Goal: Find specific page/section: Find specific page/section

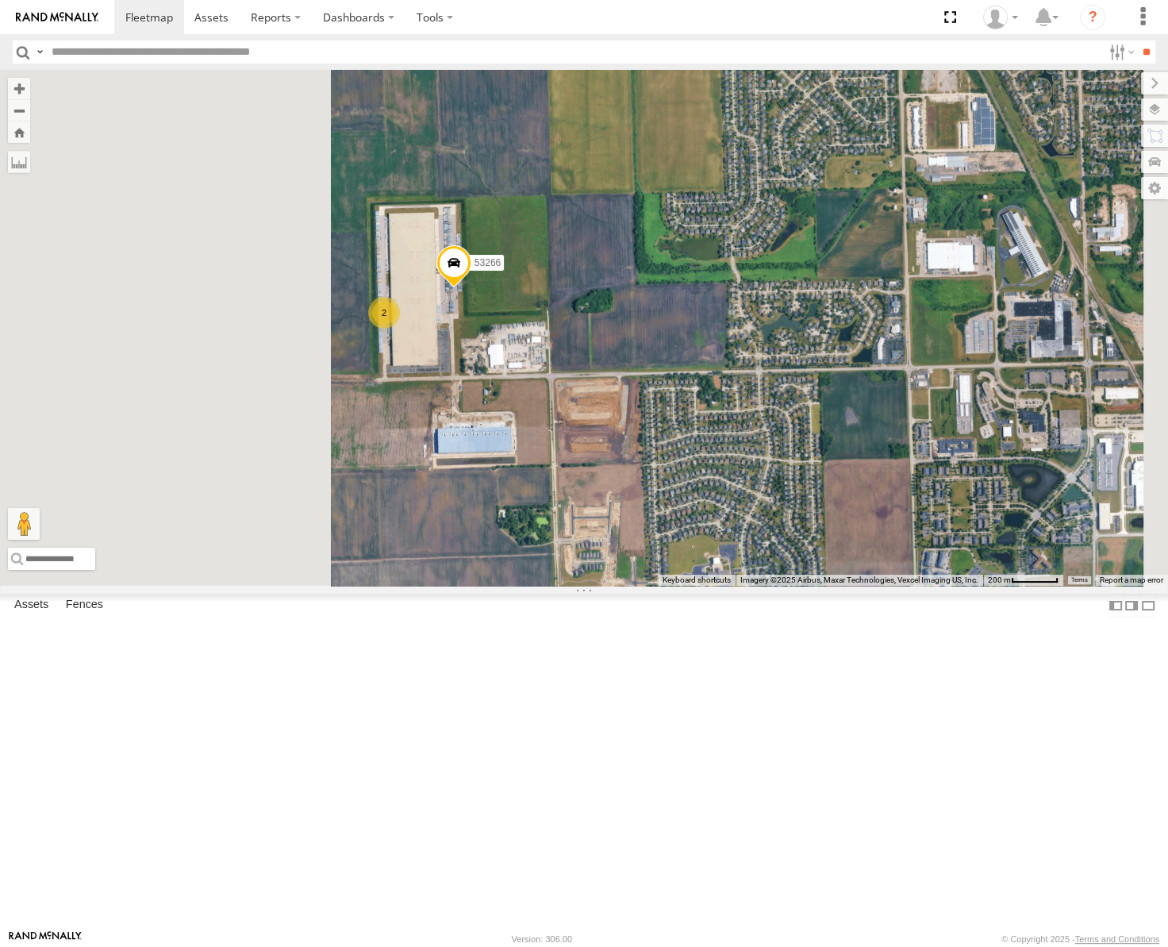
drag, startPoint x: 699, startPoint y: 506, endPoint x: 794, endPoint y: 498, distance: 95.5
click at [794, 498] on div "53147 53223 53258 53217 53286 53137 53265 53283 53241 53235 53146 53271 53230 5…" at bounding box center [584, 328] width 1168 height 516
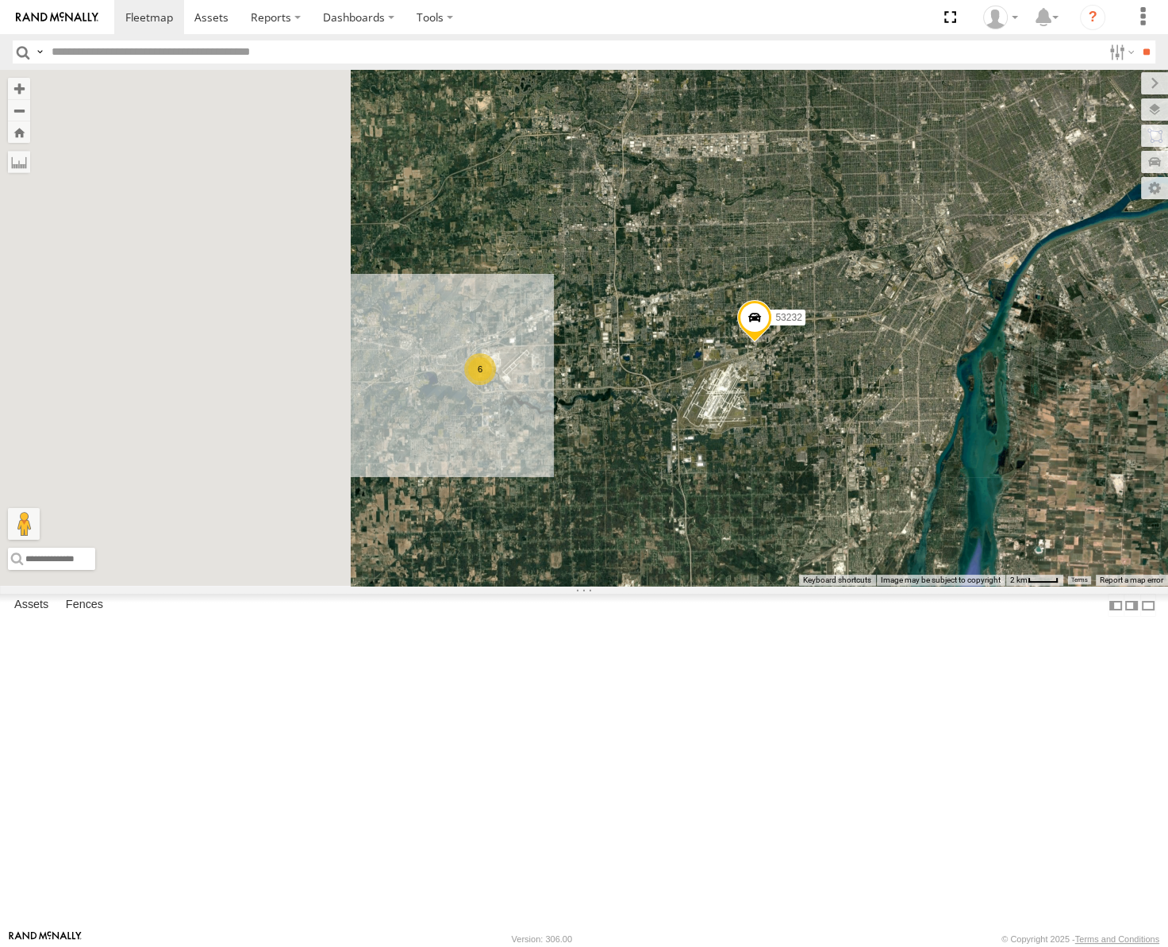
drag, startPoint x: 661, startPoint y: 541, endPoint x: 903, endPoint y: 463, distance: 254.5
click at [903, 463] on div "53147 53223 53258 53217 53286 53137 53265 53283 53241 53235 53146 53271 53230 5…" at bounding box center [584, 328] width 1168 height 516
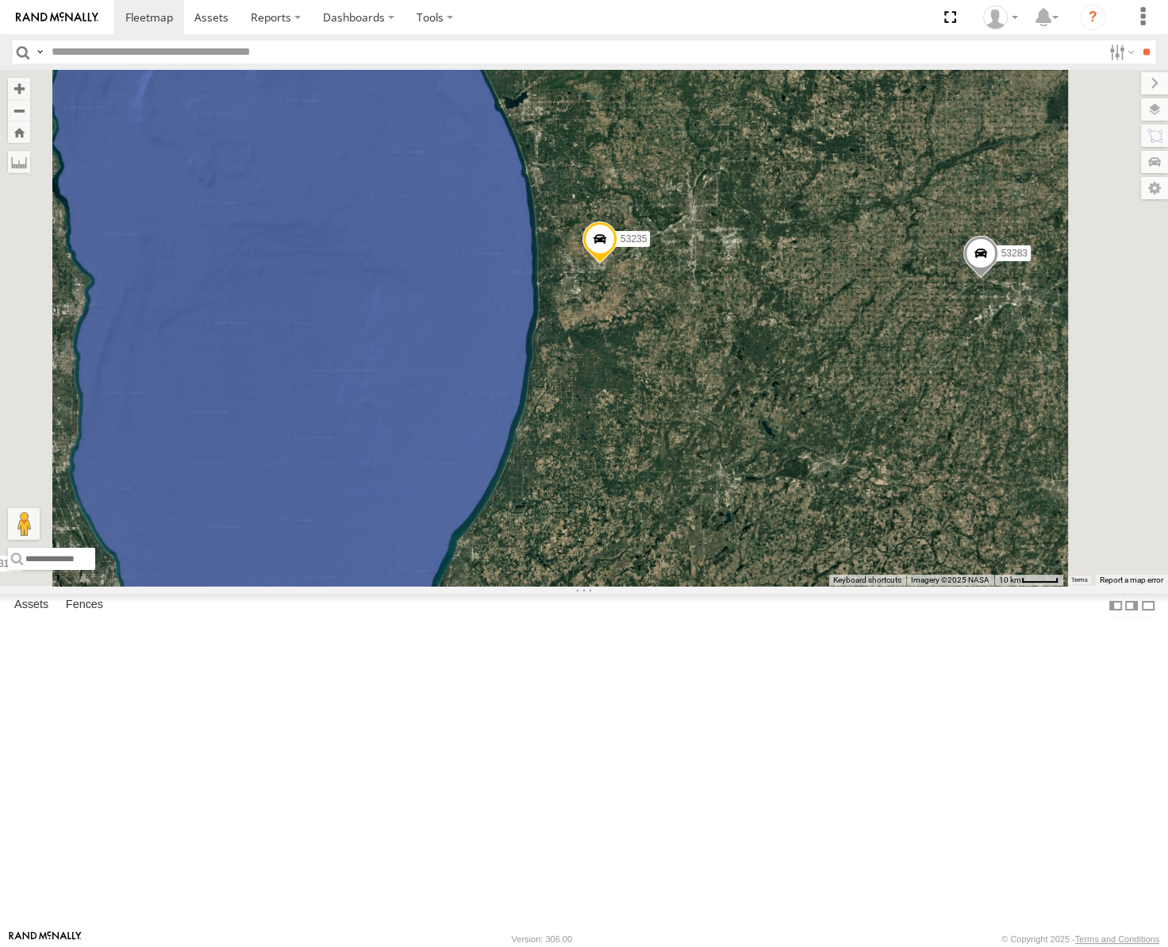
drag, startPoint x: 844, startPoint y: 415, endPoint x: 857, endPoint y: 509, distance: 94.5
click at [857, 509] on div "53215 53243 53271 53147 53216 53242 53106 53223 53272 53230 53275 53225 53229 5…" at bounding box center [584, 328] width 1168 height 516
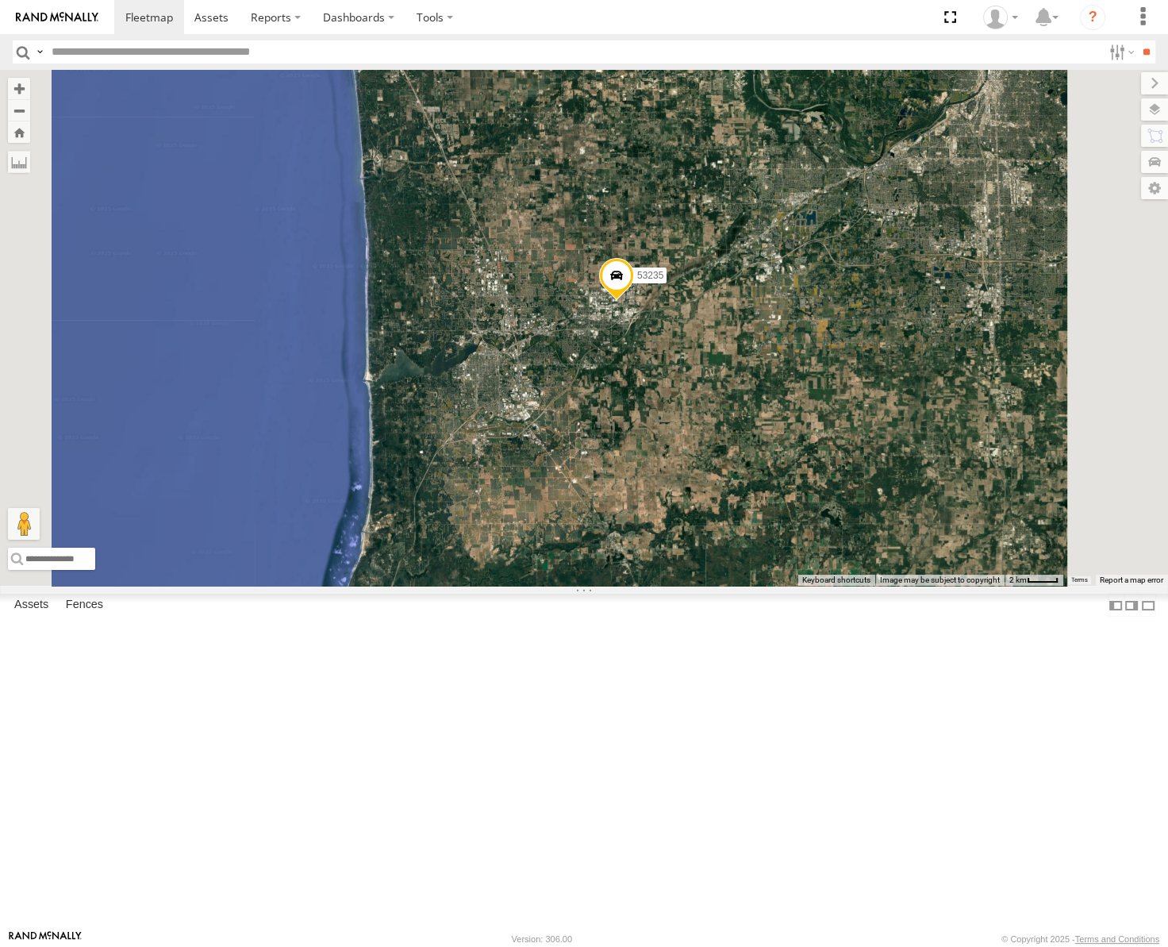
click at [1159, 102] on label at bounding box center [1154, 109] width 27 height 22
click at [0, 0] on span "Basemaps" at bounding box center [0, 0] width 0 height 0
click at [0, 0] on span "Roadmap" at bounding box center [0, 0] width 0 height 0
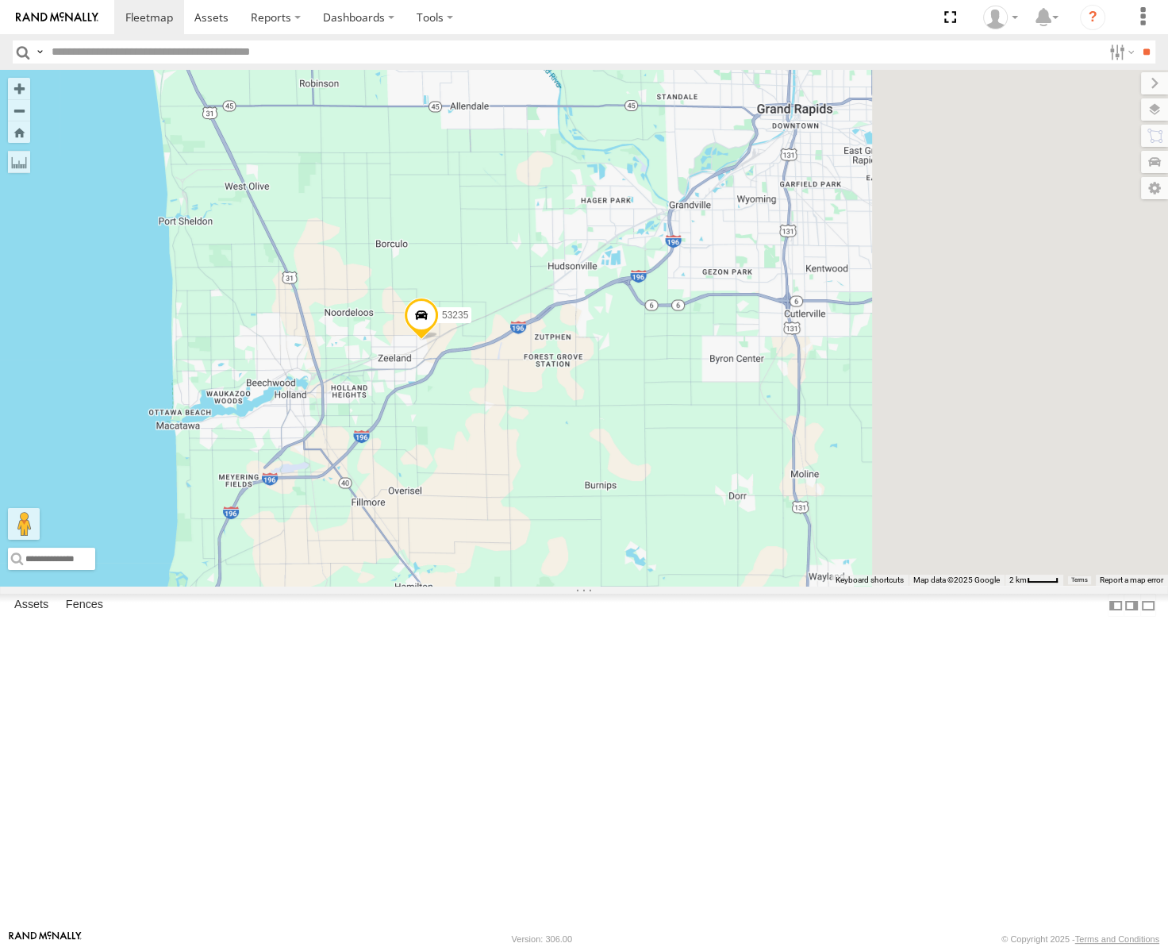
drag, startPoint x: 856, startPoint y: 507, endPoint x: 645, endPoint y: 548, distance: 214.3
click at [651, 548] on div "53215 53243 53271 53147 53216 53242 53106 53223 53272 53230 53275 53225 53229 5…" at bounding box center [584, 328] width 1168 height 516
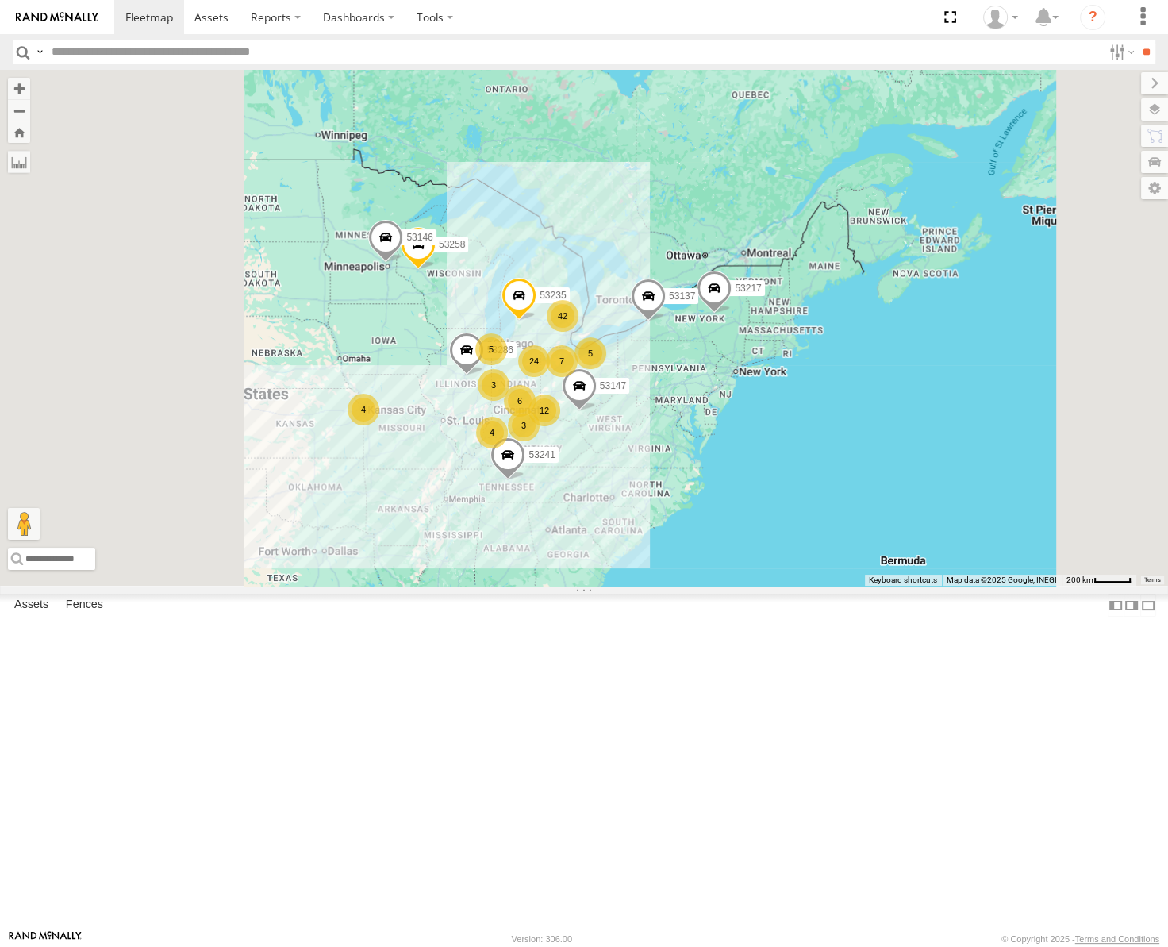
drag, startPoint x: 583, startPoint y: 563, endPoint x: 761, endPoint y: 571, distance: 178.0
click at [761, 571] on div "53235 53147 53258 53217 53286 53137 53241 53146 42 5 4 24 12 5 6 7 4 3 3" at bounding box center [584, 328] width 1168 height 516
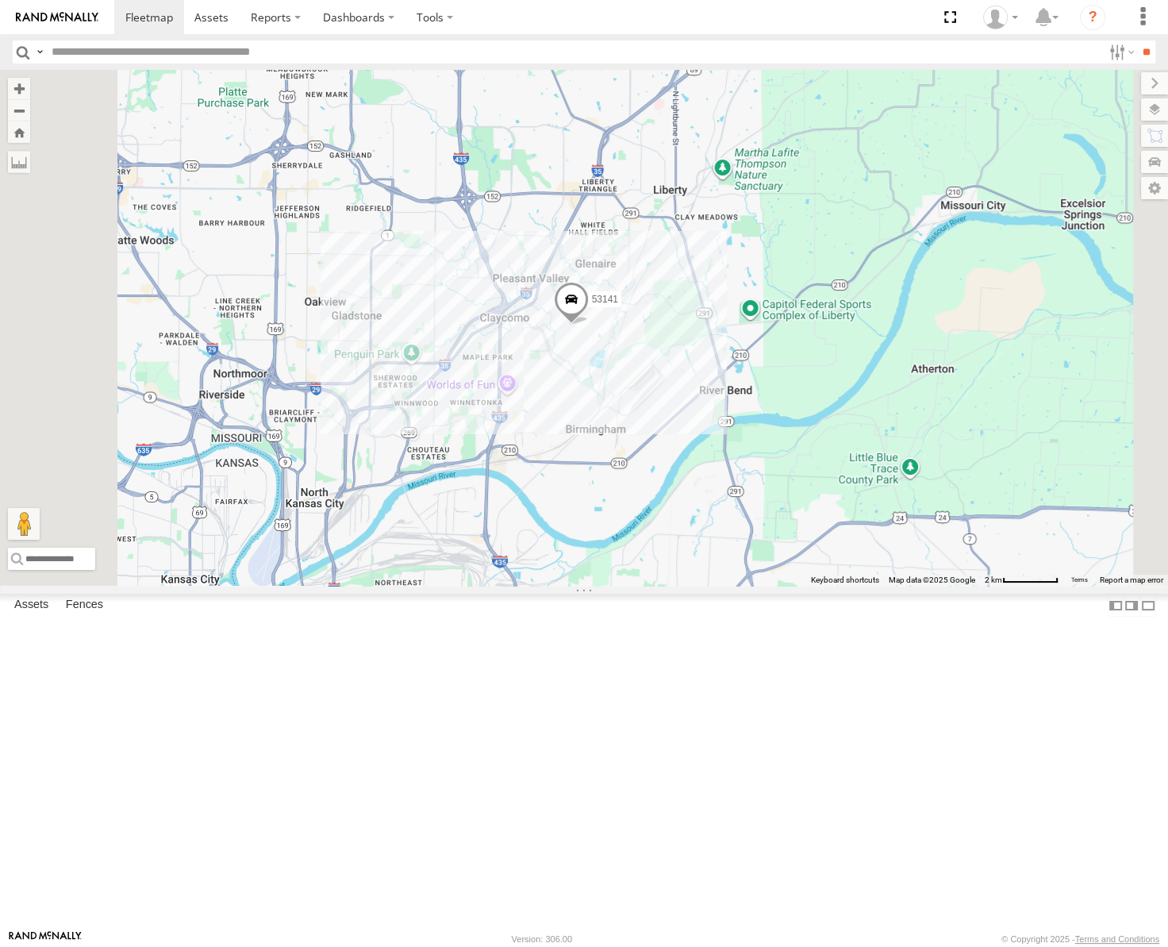
drag, startPoint x: 594, startPoint y: 535, endPoint x: 675, endPoint y: 610, distance: 110.7
click at [605, 586] on div "53235 53147 53258 53217 53286 53137 53241 53146 53223 53265 53283 53141 3" at bounding box center [584, 328] width 1168 height 516
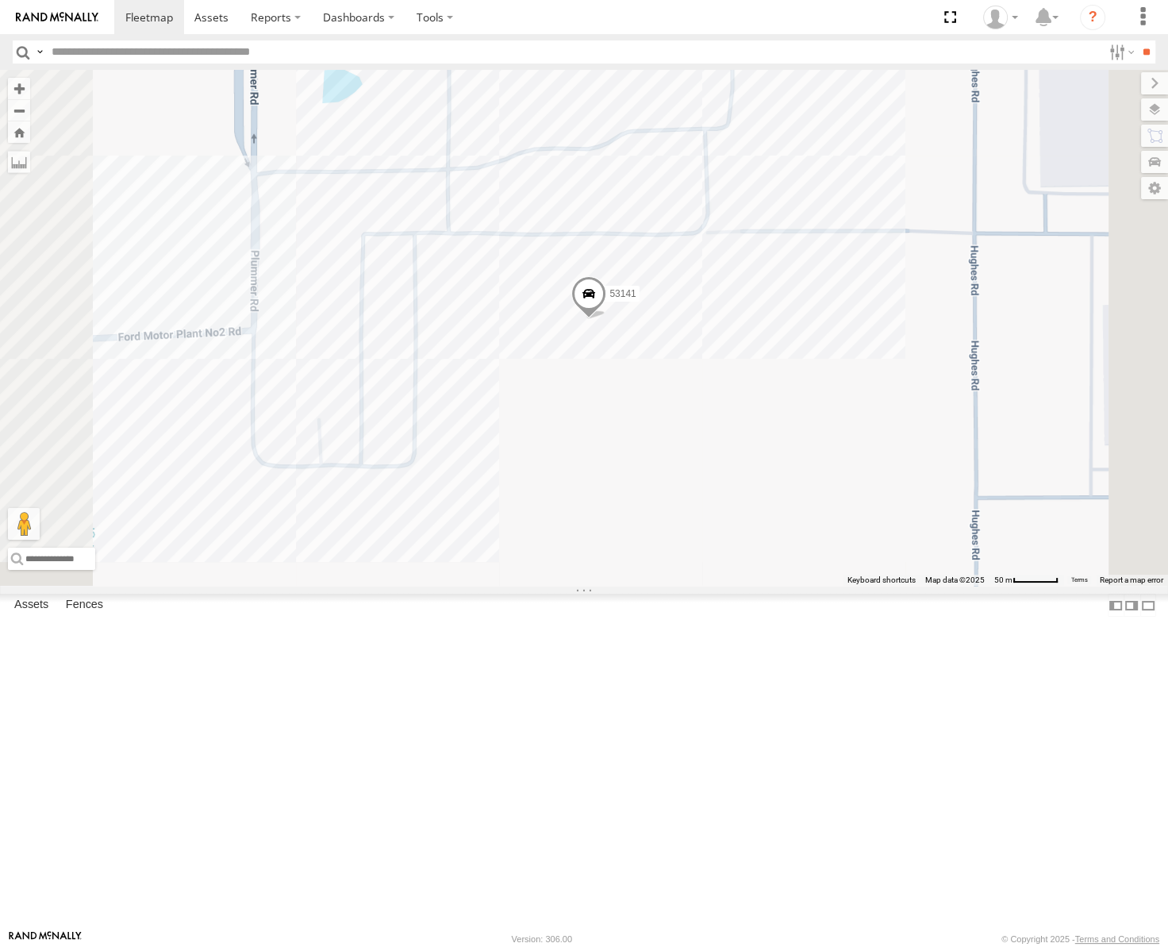
click at [0, 0] on span "Satellite" at bounding box center [0, 0] width 0 height 0
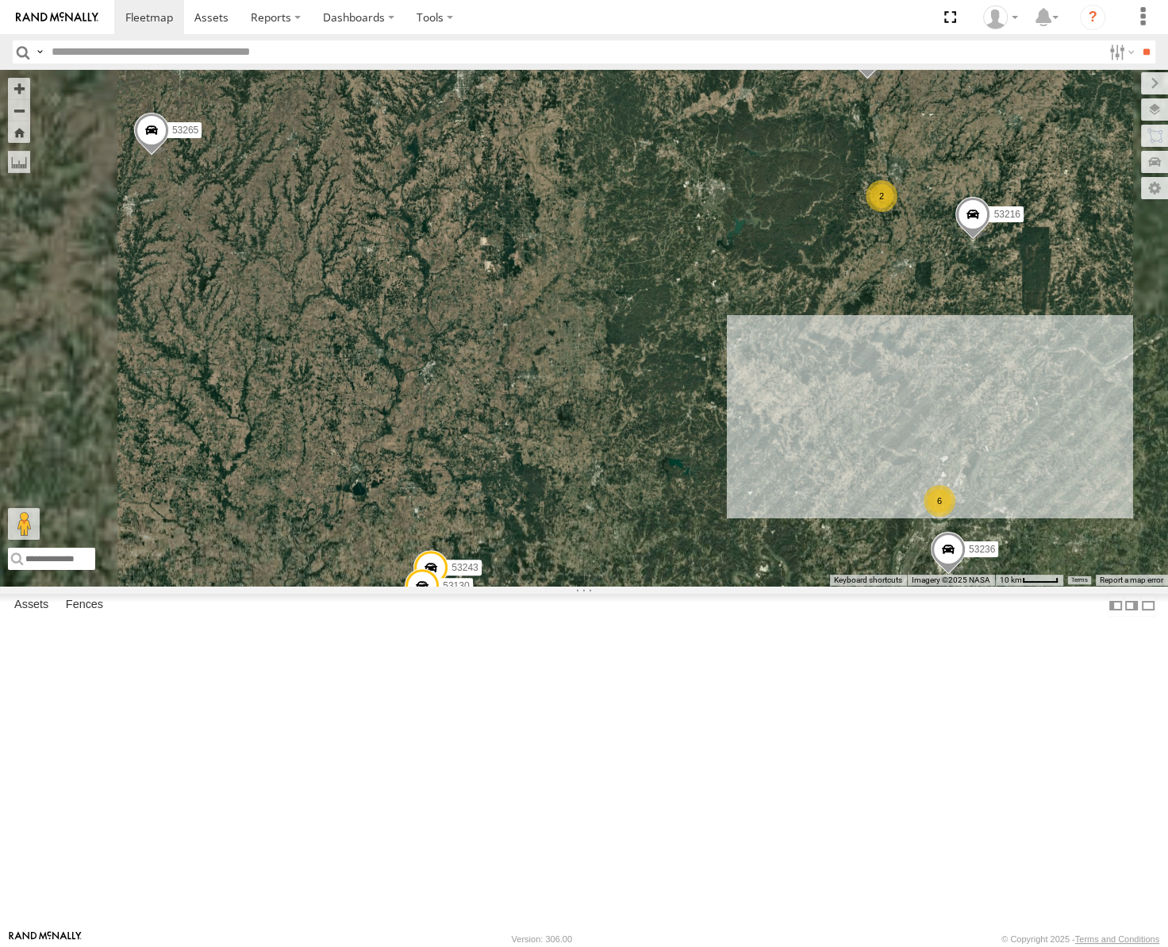
drag, startPoint x: 687, startPoint y: 616, endPoint x: 760, endPoint y: 288, distance: 335.8
click at [758, 299] on div "53206 53215 53243 53234 53271 53263 53147 53280 53216 53255 53106 53223 53272 5…" at bounding box center [584, 328] width 1168 height 516
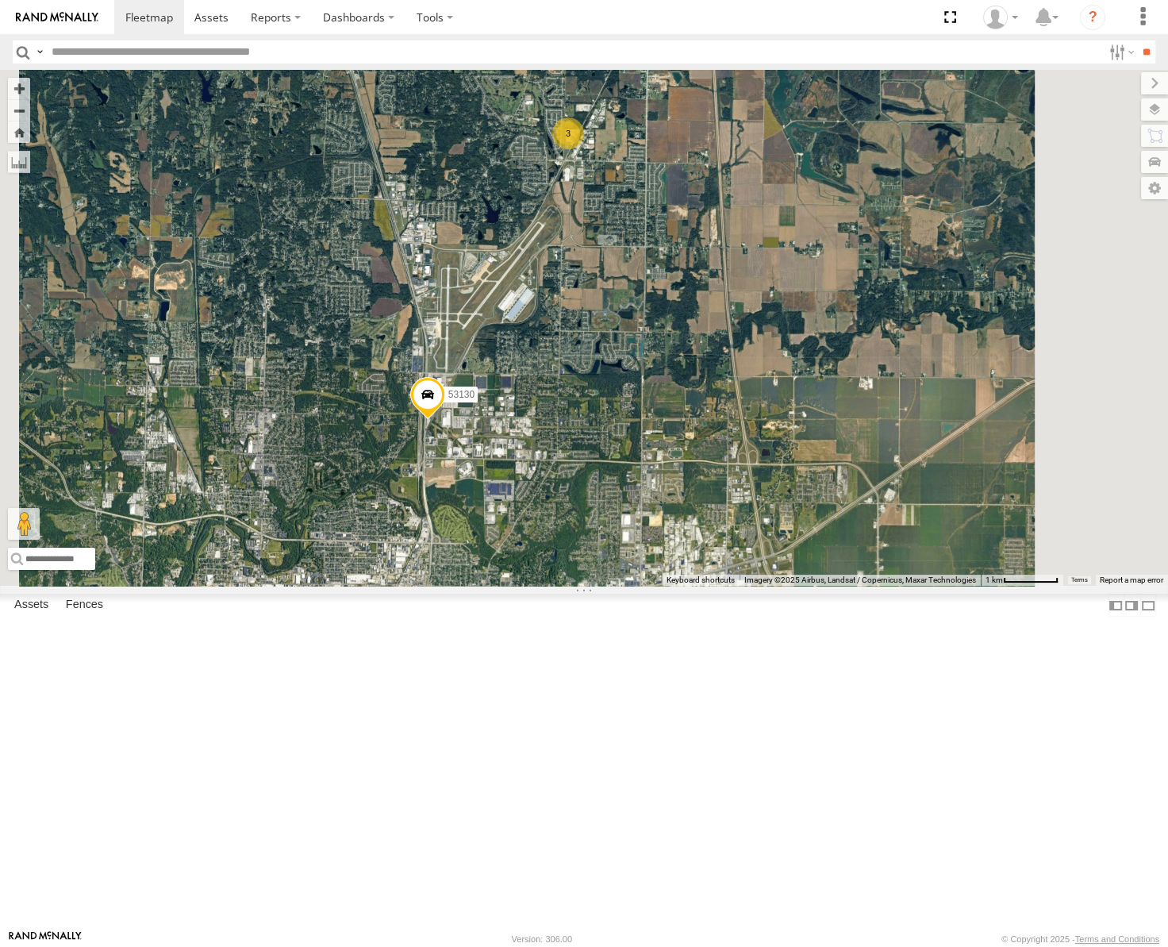
drag, startPoint x: 772, startPoint y: 413, endPoint x: 740, endPoint y: 454, distance: 52.1
click at [740, 454] on div "53206 53215 53234 53271 53263 53147 53280 53216 53255 53106 53223 53272 53230 5…" at bounding box center [584, 328] width 1168 height 516
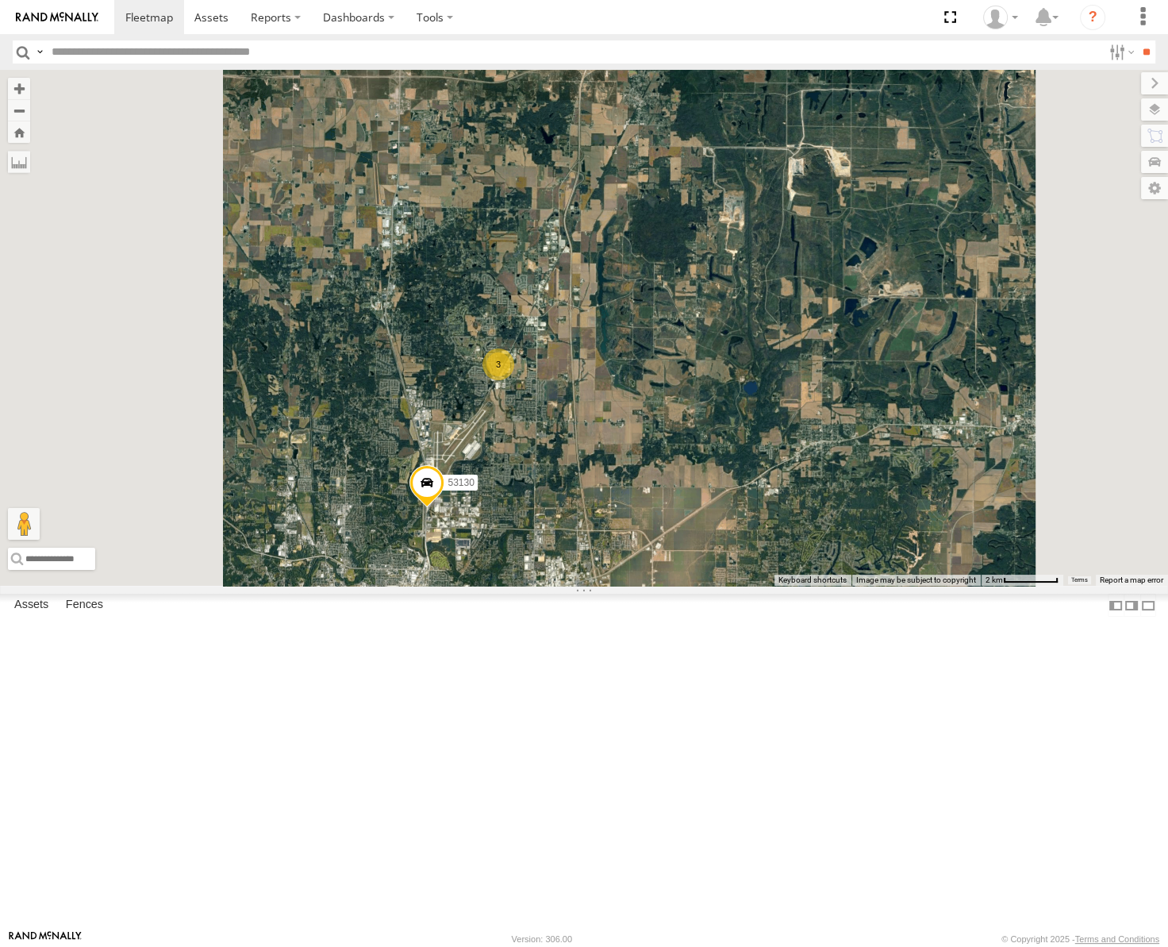
drag, startPoint x: 710, startPoint y: 625, endPoint x: 750, endPoint y: 535, distance: 98.1
click at [750, 535] on div "53130 3" at bounding box center [584, 328] width 1168 height 516
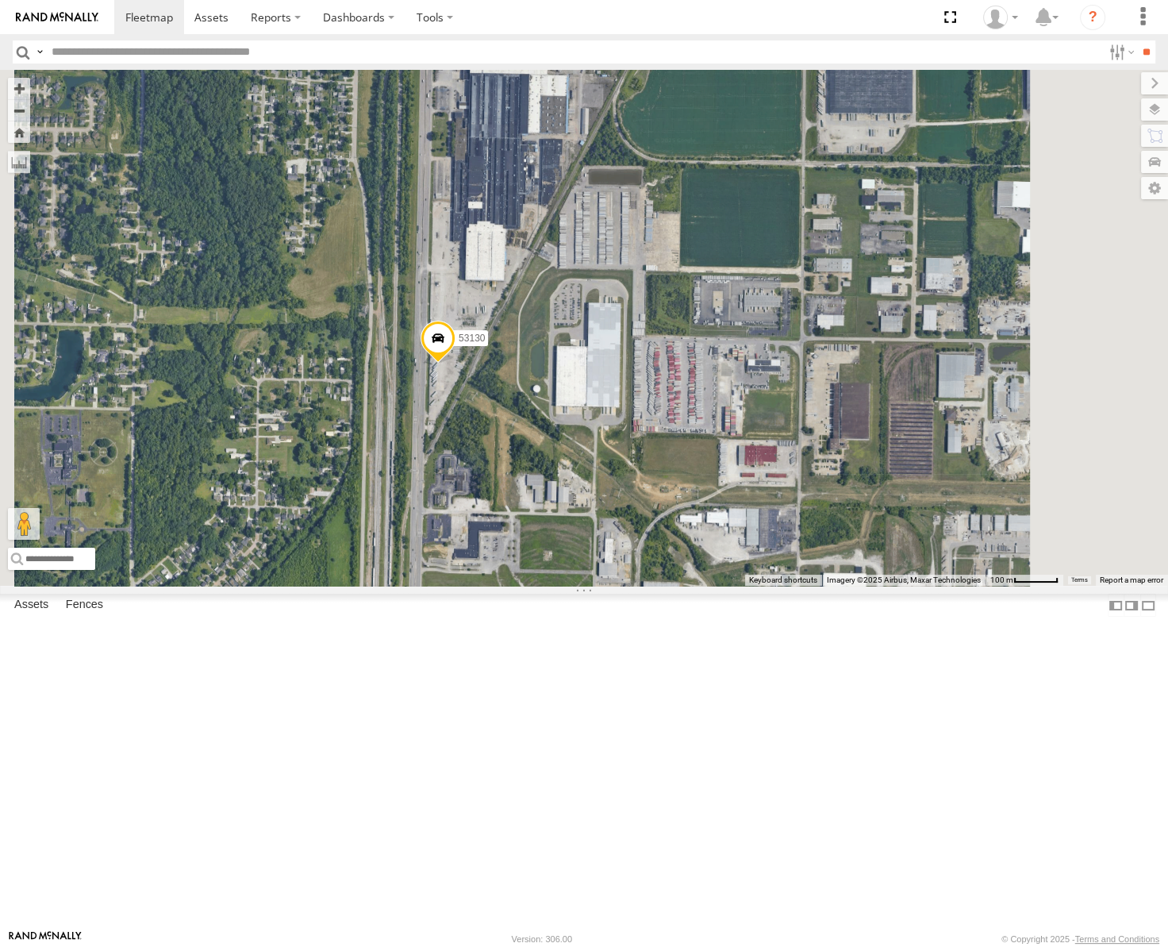
drag, startPoint x: 864, startPoint y: 422, endPoint x: 741, endPoint y: 489, distance: 139.9
click at [741, 489] on div "53130" at bounding box center [584, 328] width 1168 height 516
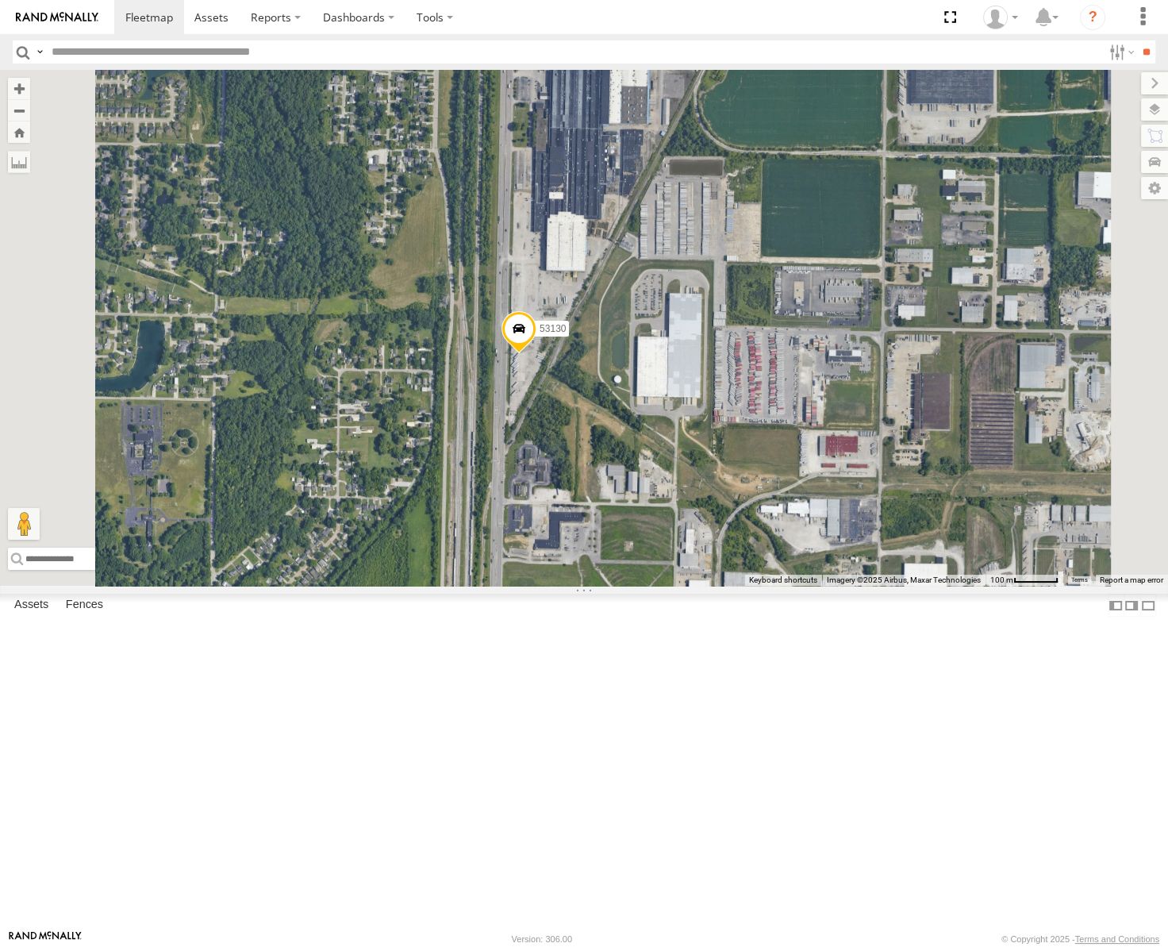
drag, startPoint x: 777, startPoint y: 516, endPoint x: 870, endPoint y: 506, distance: 93.3
click at [870, 506] on div "53130" at bounding box center [584, 328] width 1168 height 516
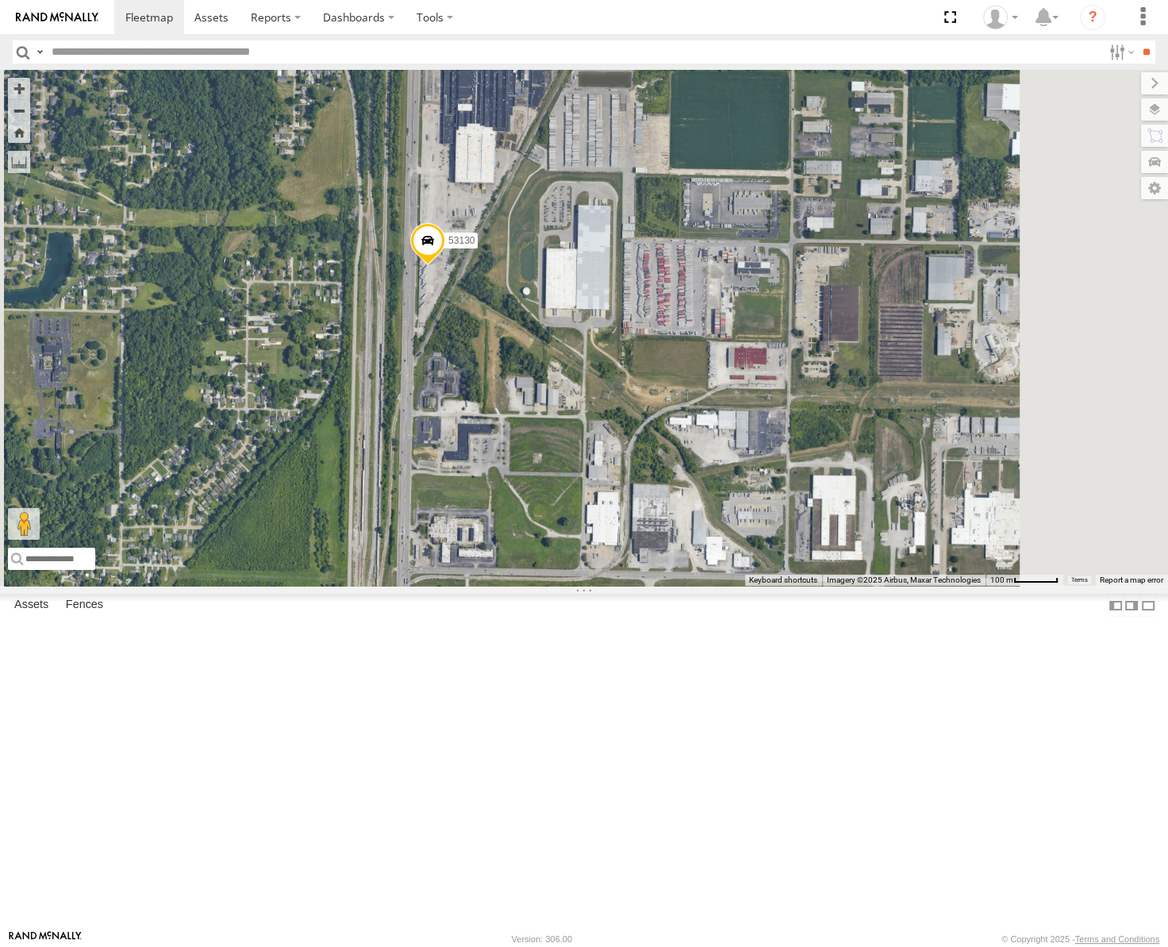
drag, startPoint x: 854, startPoint y: 524, endPoint x: 775, endPoint y: 442, distance: 113.4
click at [776, 443] on div "53130" at bounding box center [584, 328] width 1168 height 516
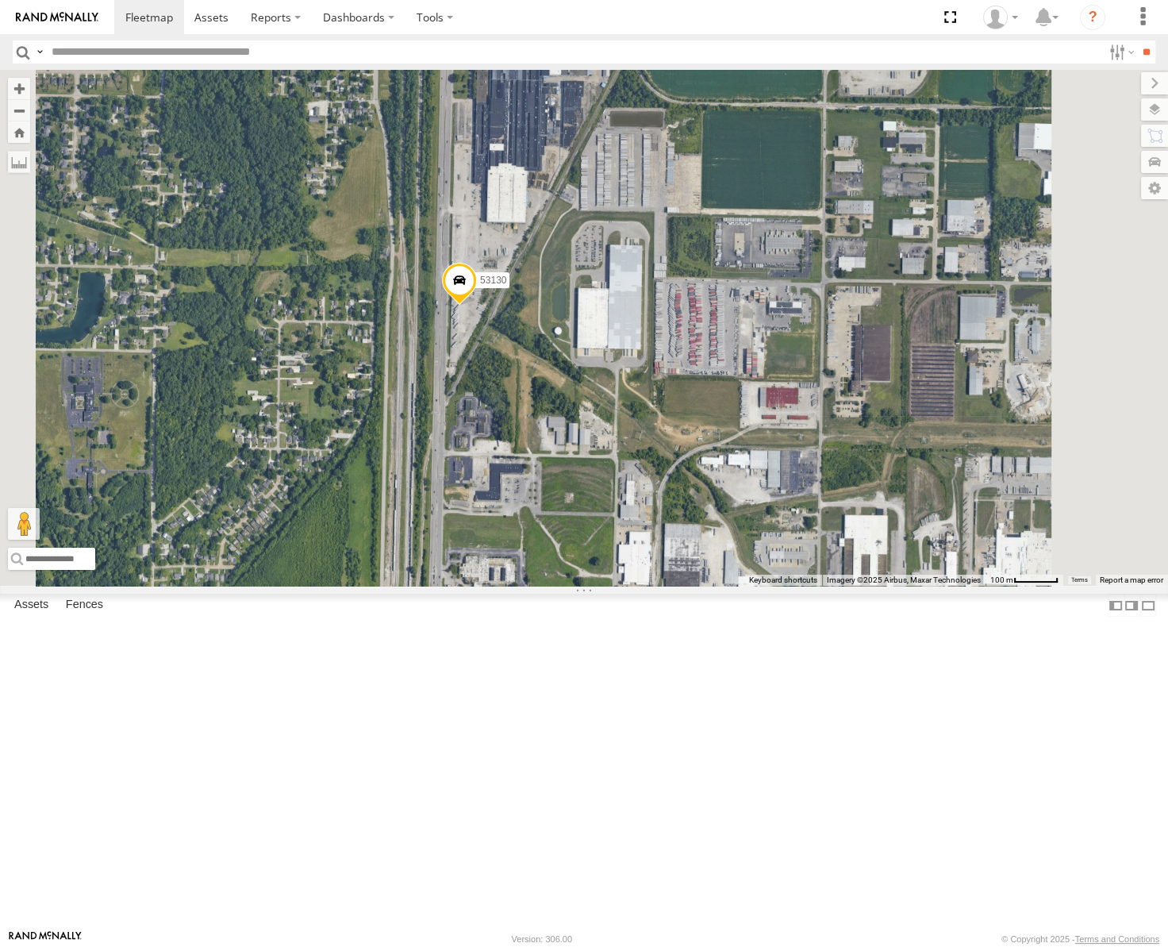
drag, startPoint x: 744, startPoint y: 487, endPoint x: 766, endPoint y: 510, distance: 31.4
click at [766, 510] on div "53130" at bounding box center [584, 328] width 1168 height 516
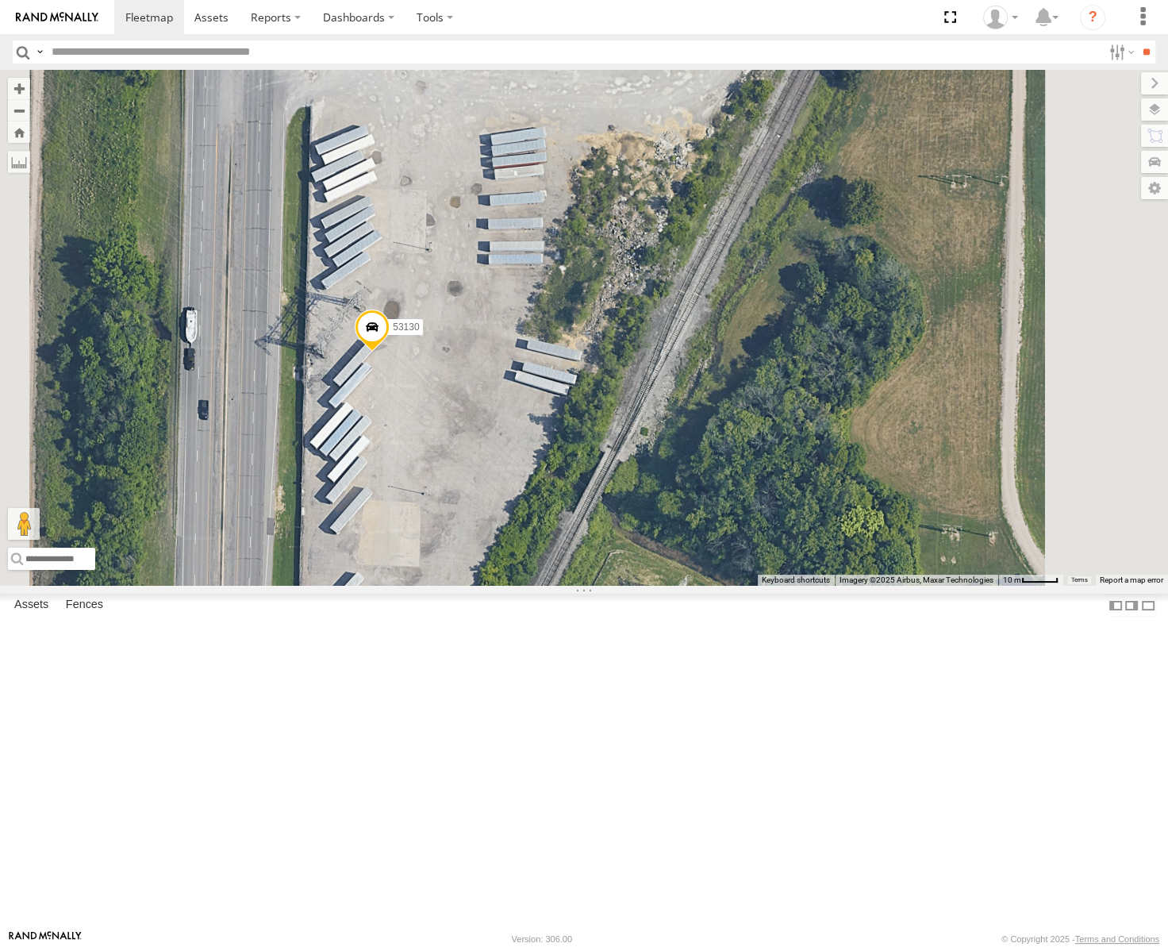
drag, startPoint x: 667, startPoint y: 512, endPoint x: 728, endPoint y: 380, distance: 144.9
click at [730, 382] on div "53130" at bounding box center [584, 328] width 1168 height 516
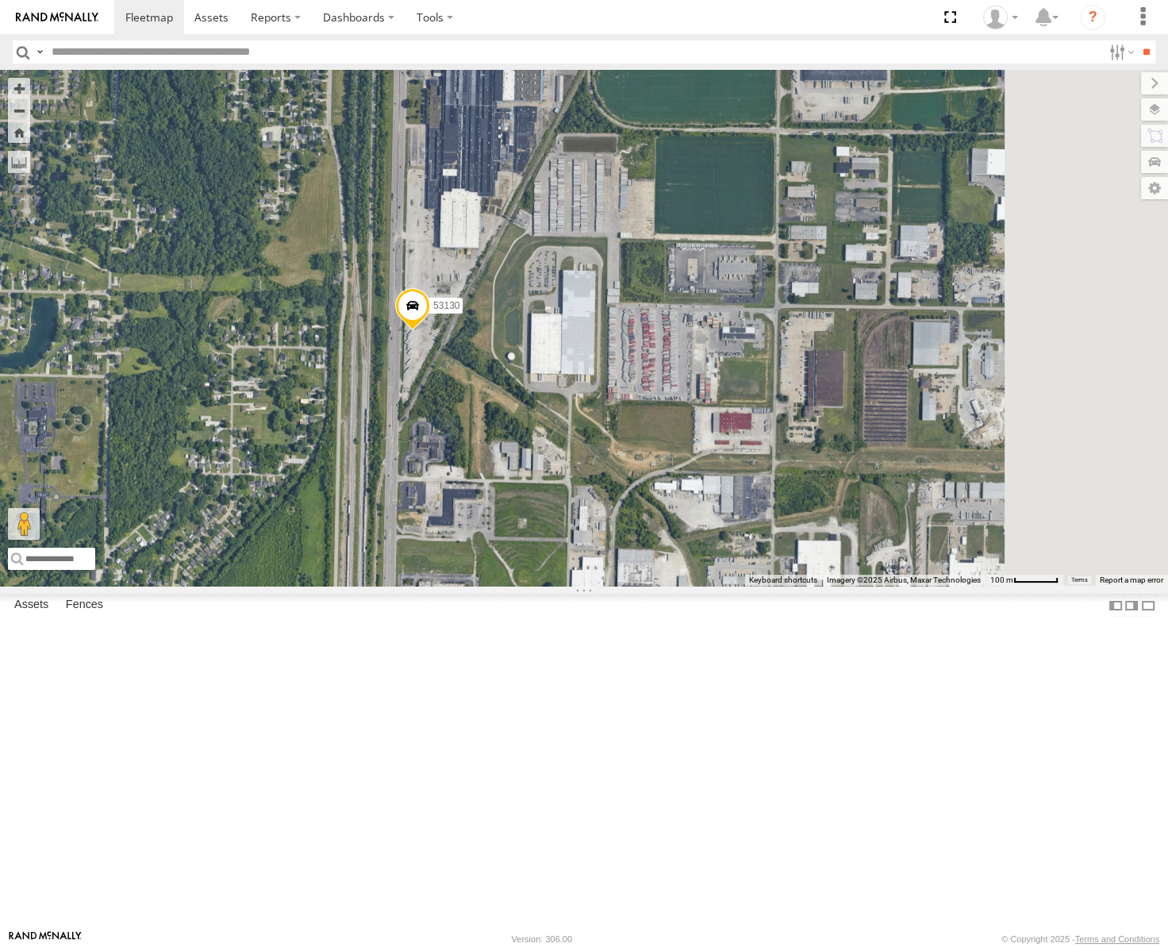
drag, startPoint x: 722, startPoint y: 475, endPoint x: 663, endPoint y: 586, distance: 125.7
click at [664, 586] on div "53130" at bounding box center [584, 328] width 1168 height 516
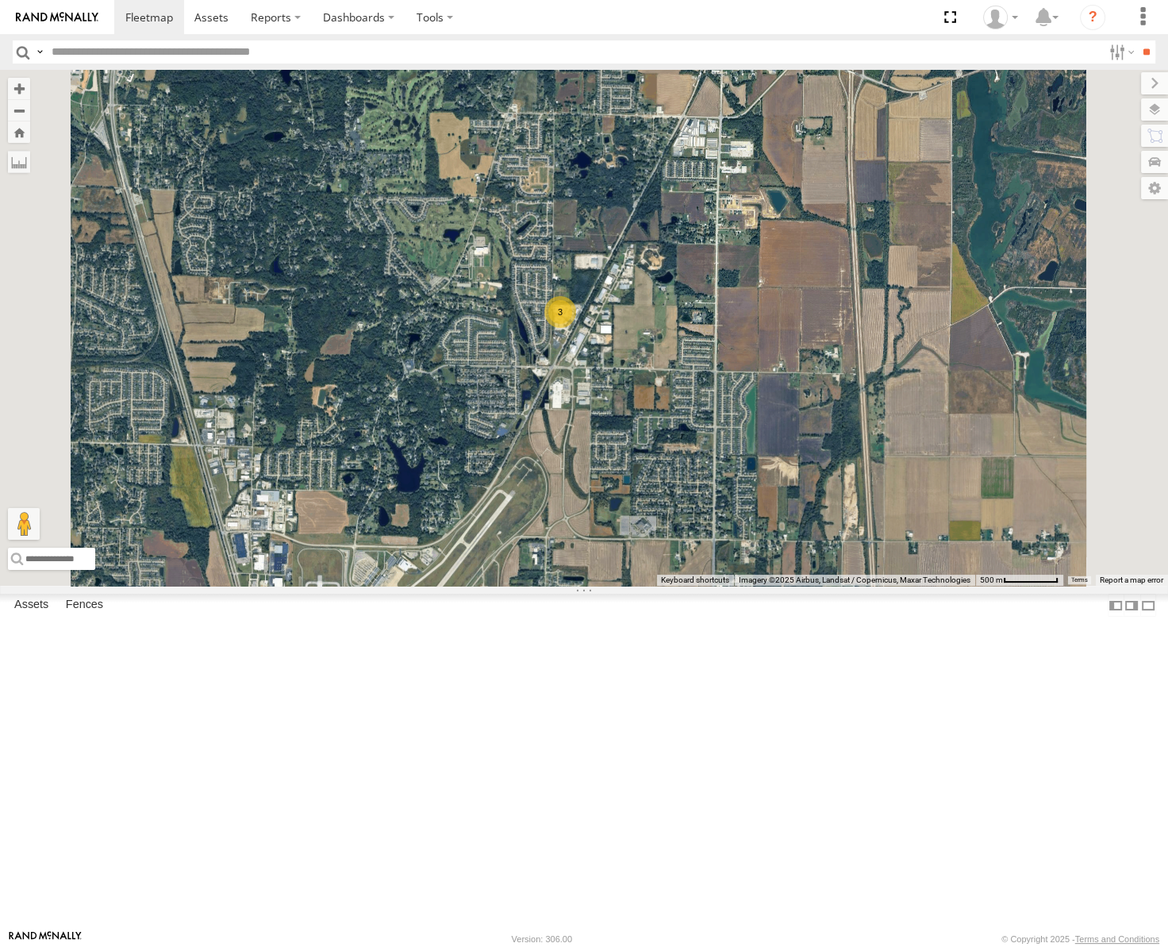
drag, startPoint x: 798, startPoint y: 337, endPoint x: 682, endPoint y: 714, distance: 394.4
click at [682, 586] on div "53130 3" at bounding box center [584, 328] width 1168 height 516
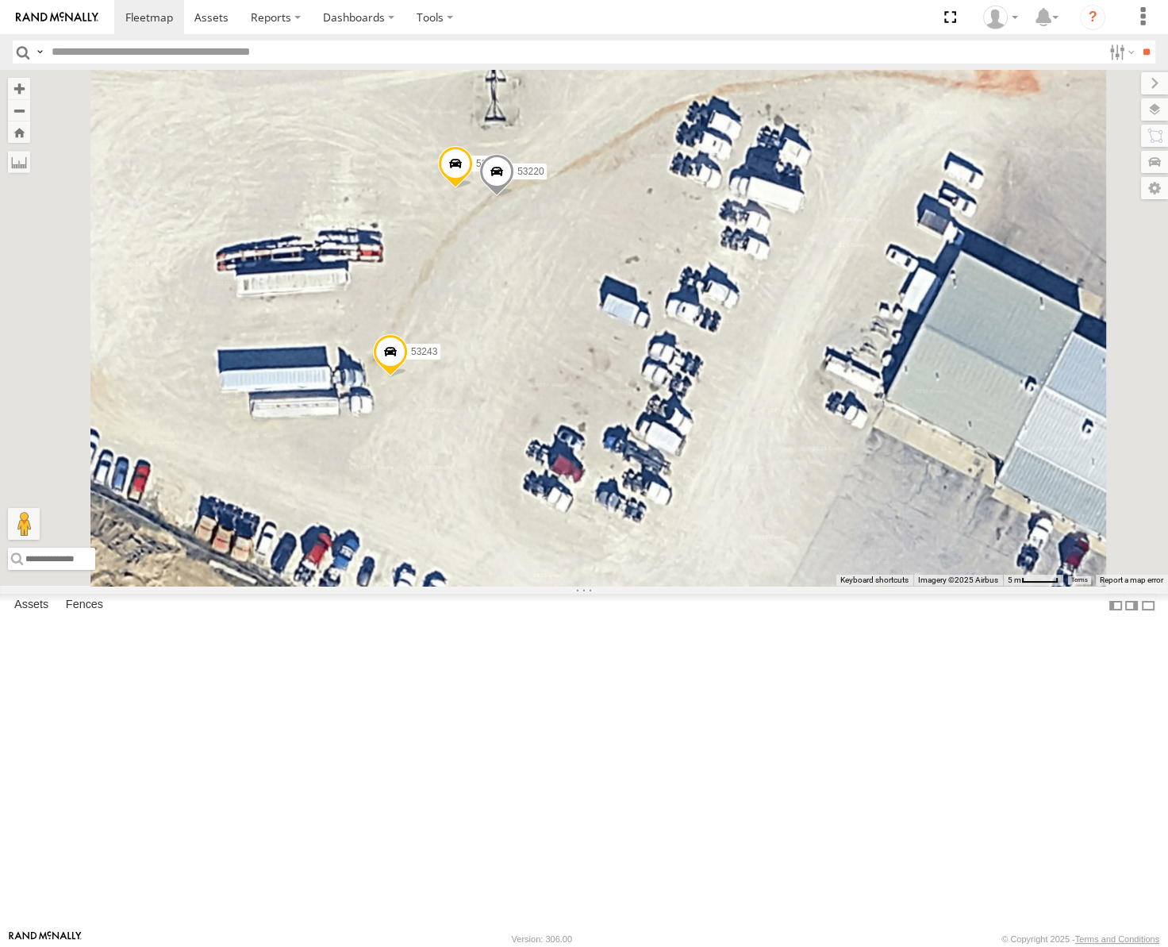
drag, startPoint x: 805, startPoint y: 490, endPoint x: 761, endPoint y: 405, distance: 95.5
click at [761, 406] on div "53130 53243 53229 53220" at bounding box center [584, 328] width 1168 height 516
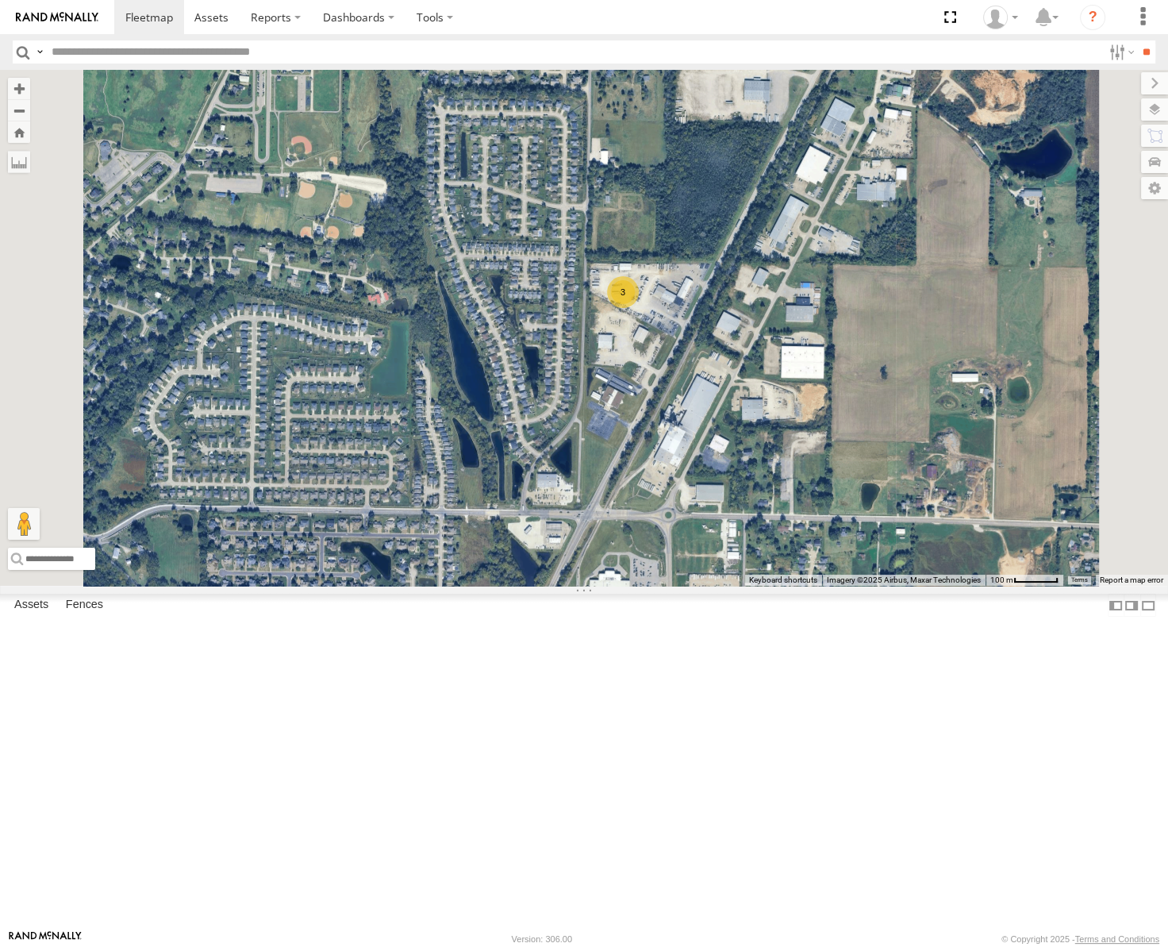
drag, startPoint x: 810, startPoint y: 667, endPoint x: 936, endPoint y: 445, distance: 254.9
click at [936, 445] on div "53130 3" at bounding box center [584, 328] width 1168 height 516
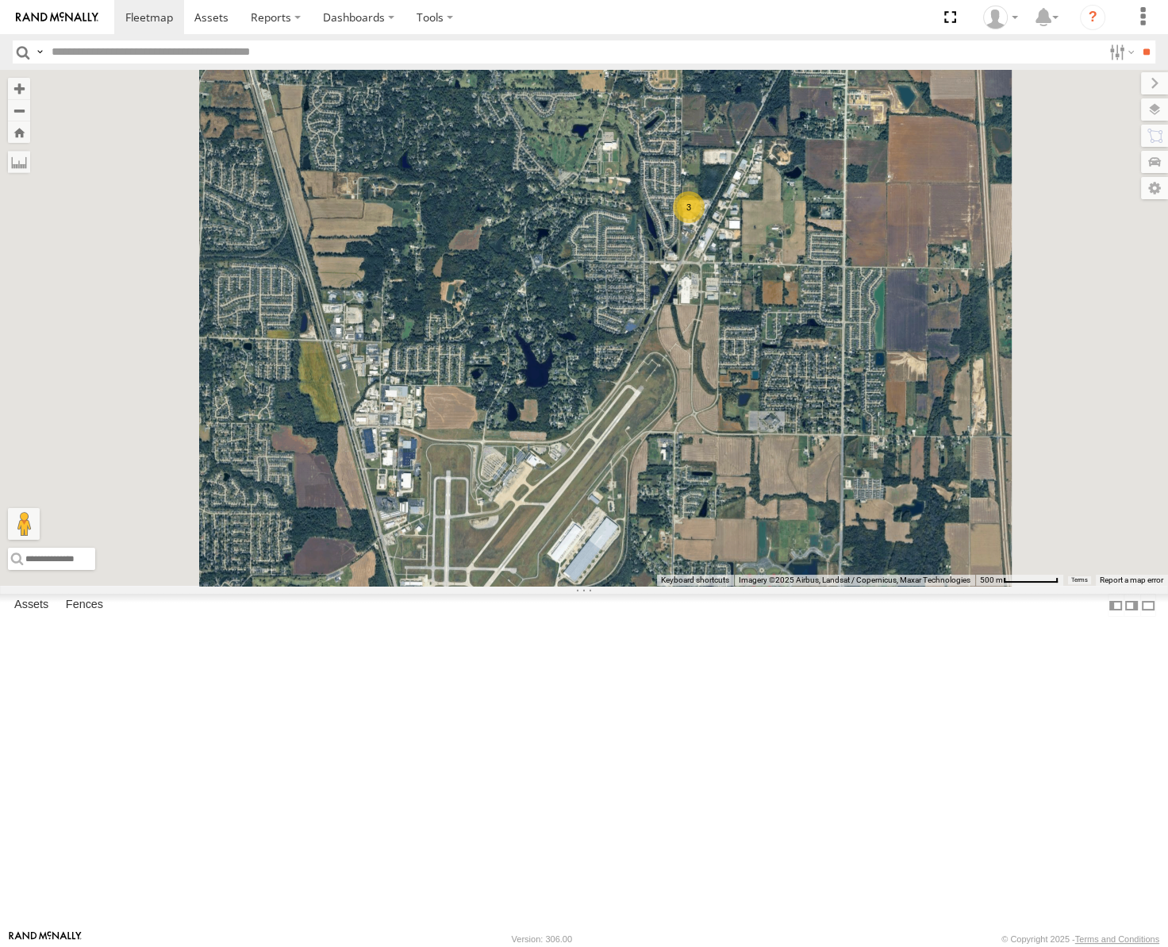
drag, startPoint x: 789, startPoint y: 596, endPoint x: 868, endPoint y: 484, distance: 137.2
click at [868, 484] on div "53130 3" at bounding box center [584, 328] width 1168 height 516
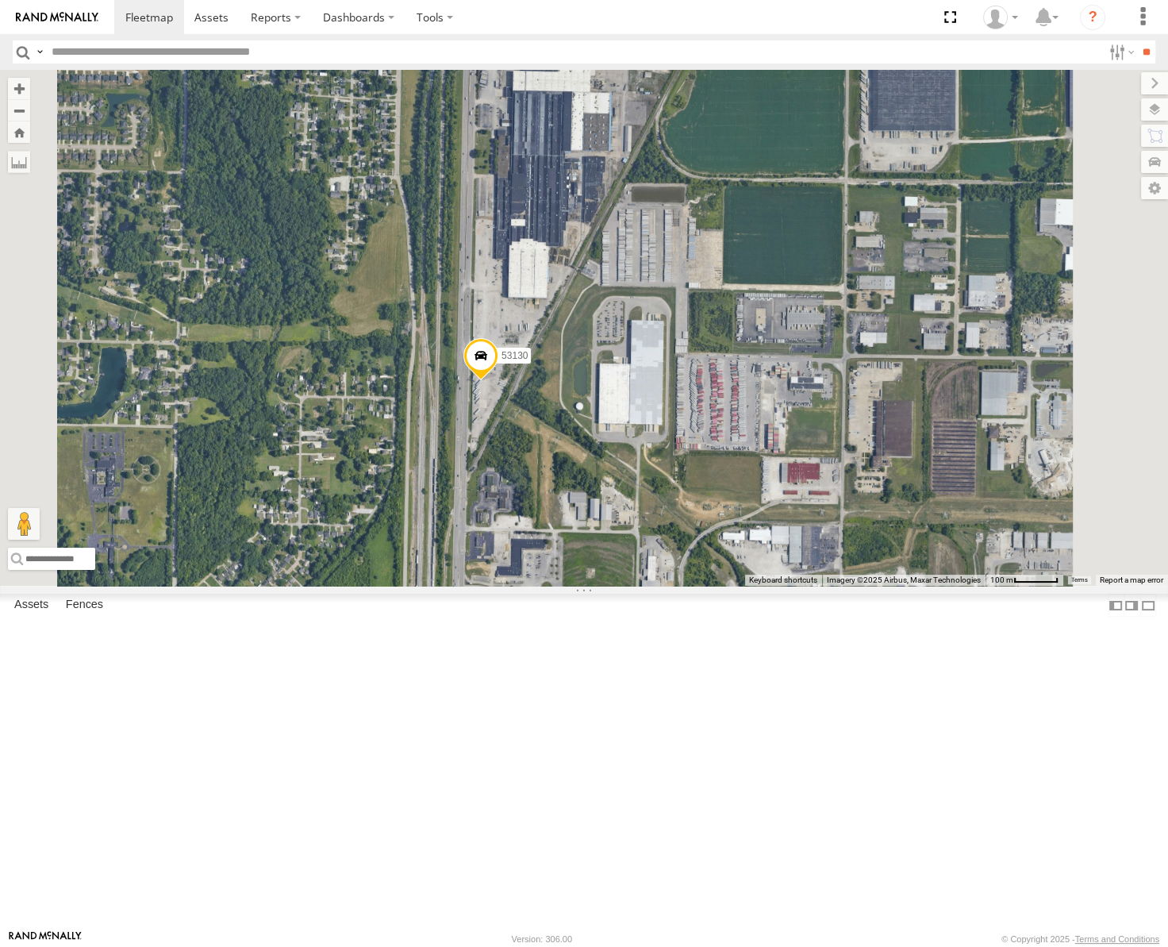
drag, startPoint x: 829, startPoint y: 629, endPoint x: 741, endPoint y: 673, distance: 98.3
click at [741, 586] on div "53130" at bounding box center [584, 328] width 1168 height 516
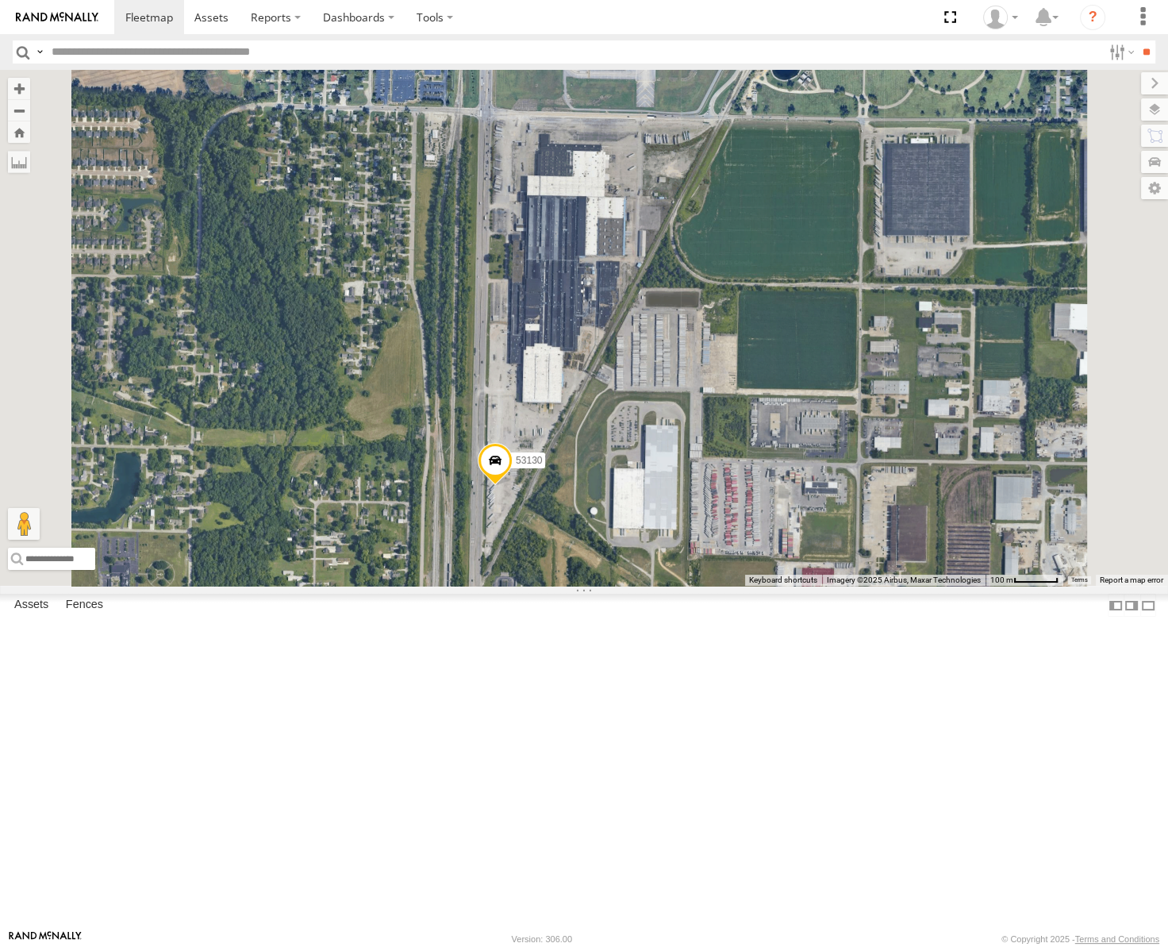
drag, startPoint x: 745, startPoint y: 617, endPoint x: 748, endPoint y: 633, distance: 15.4
click at [748, 586] on div "53130" at bounding box center [584, 328] width 1168 height 516
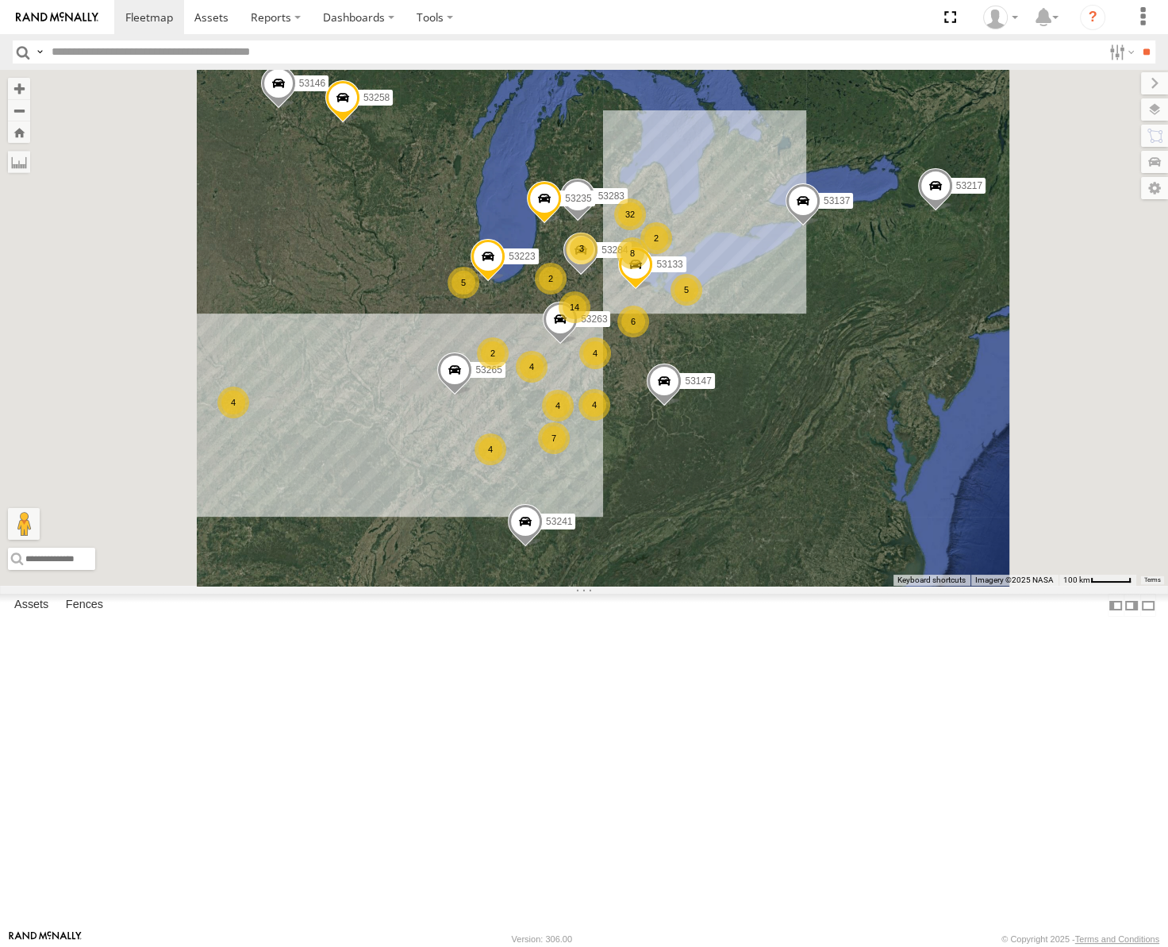
click at [107, 48] on input "text" at bounding box center [573, 51] width 1057 height 23
type input "*****"
click at [1137, 40] on input "**" at bounding box center [1146, 51] width 18 height 23
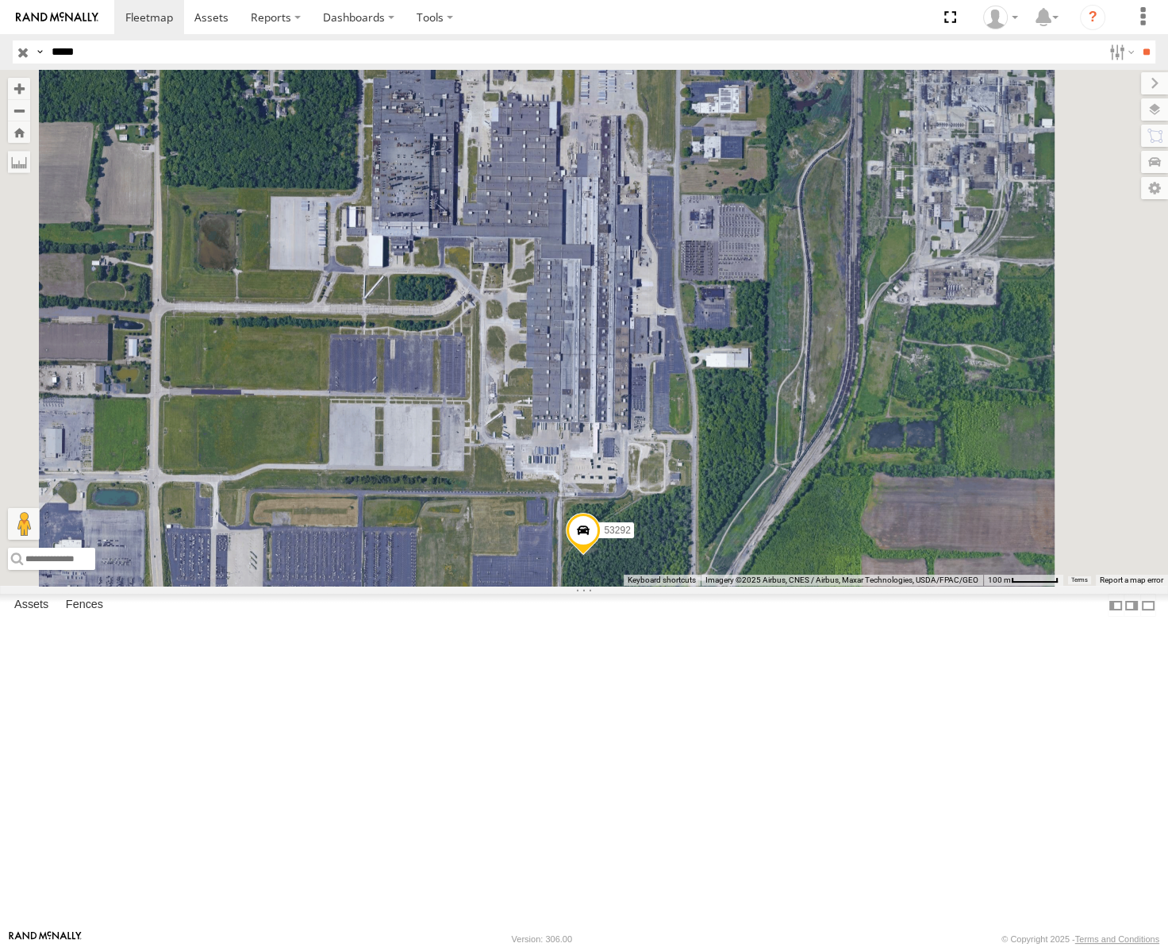
drag, startPoint x: 772, startPoint y: 390, endPoint x: 752, endPoint y: 611, distance: 222.3
click at [752, 586] on div "53292" at bounding box center [584, 328] width 1168 height 516
click at [23, 49] on input "button" at bounding box center [23, 51] width 21 height 23
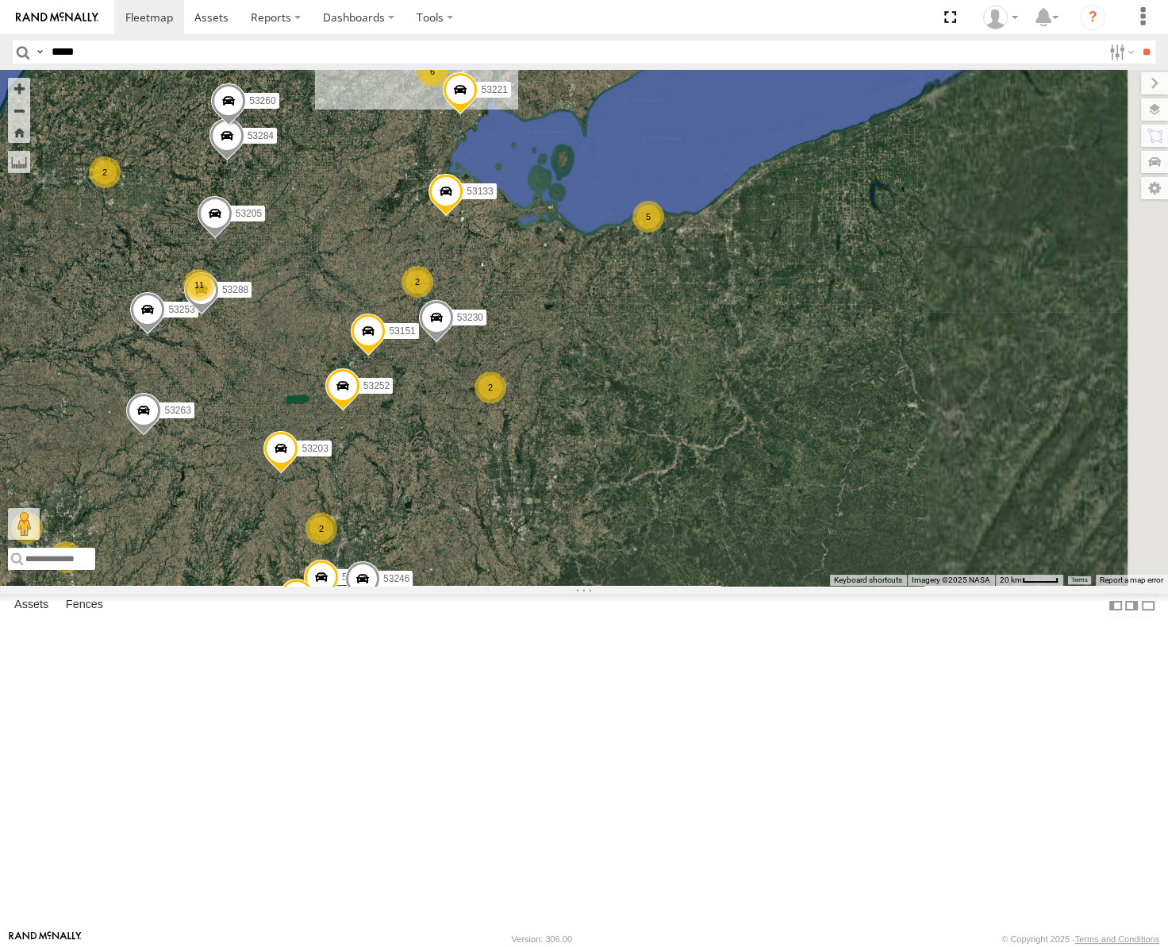
drag, startPoint x: 878, startPoint y: 513, endPoint x: 575, endPoint y: 466, distance: 306.1
click at [577, 466] on div "53263 53147 53223 53258 53133 53217 53137 53265 53241 53284 53146 3 5 11 6 5327…" at bounding box center [584, 328] width 1168 height 516
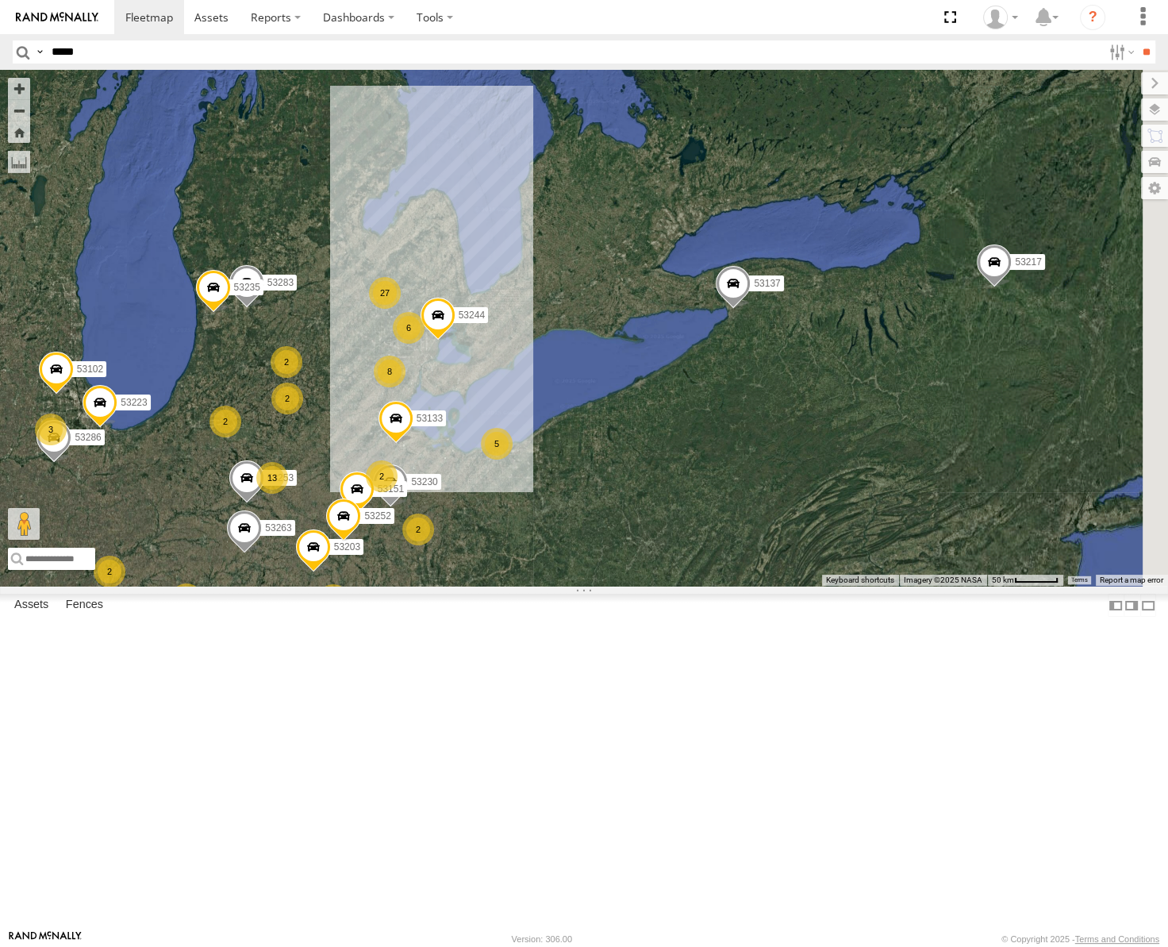
drag, startPoint x: 731, startPoint y: 387, endPoint x: 571, endPoint y: 421, distance: 163.0
click at [571, 421] on div "53133 53263 53147 53223 53258 53217 53137 53265 53241 53146 27 5 4 13 8 53271 4…" at bounding box center [584, 328] width 1168 height 516
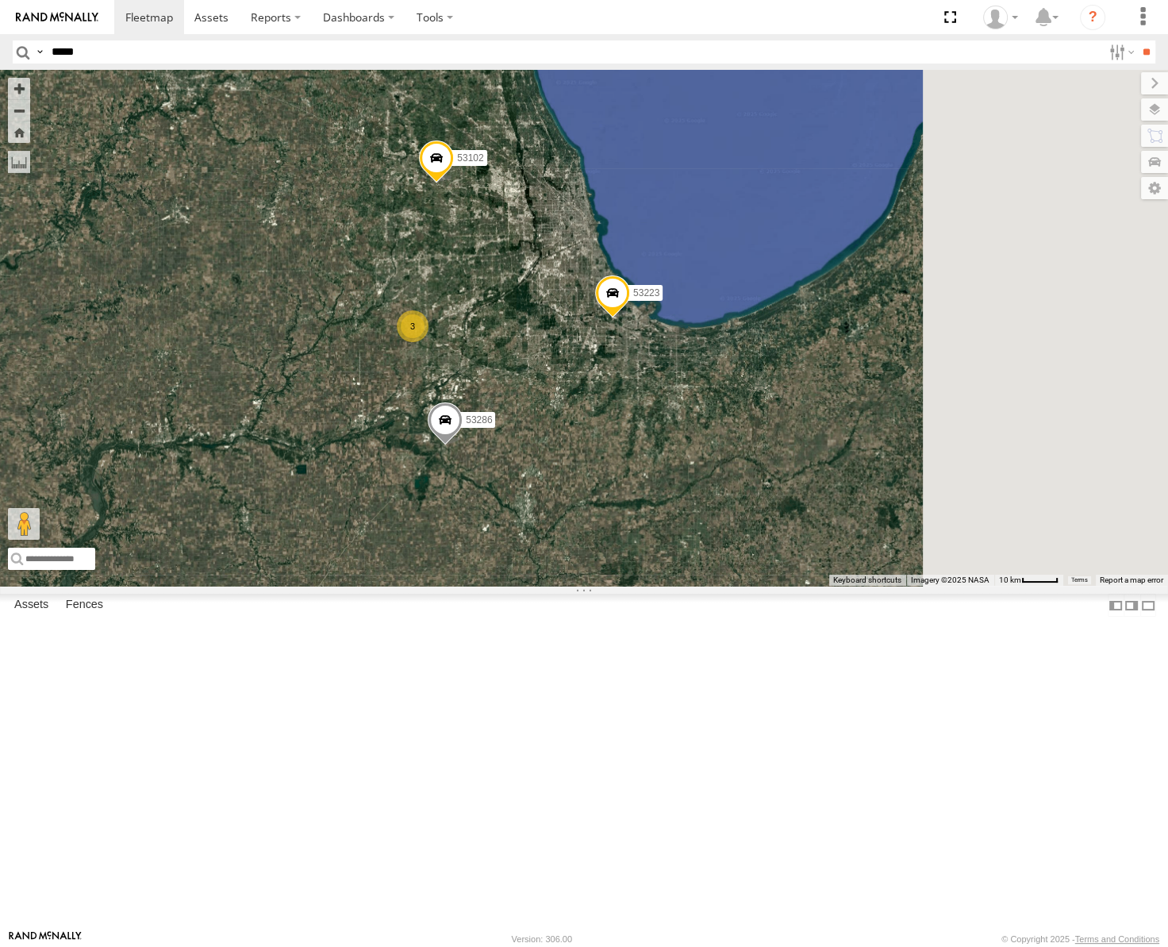
drag, startPoint x: 869, startPoint y: 571, endPoint x: 675, endPoint y: 542, distance: 195.7
click at [675, 543] on div "53263 53147 53223 53258 53133 53217 53137 53265 53241 53146 53271 53255 53151 5…" at bounding box center [584, 328] width 1168 height 516
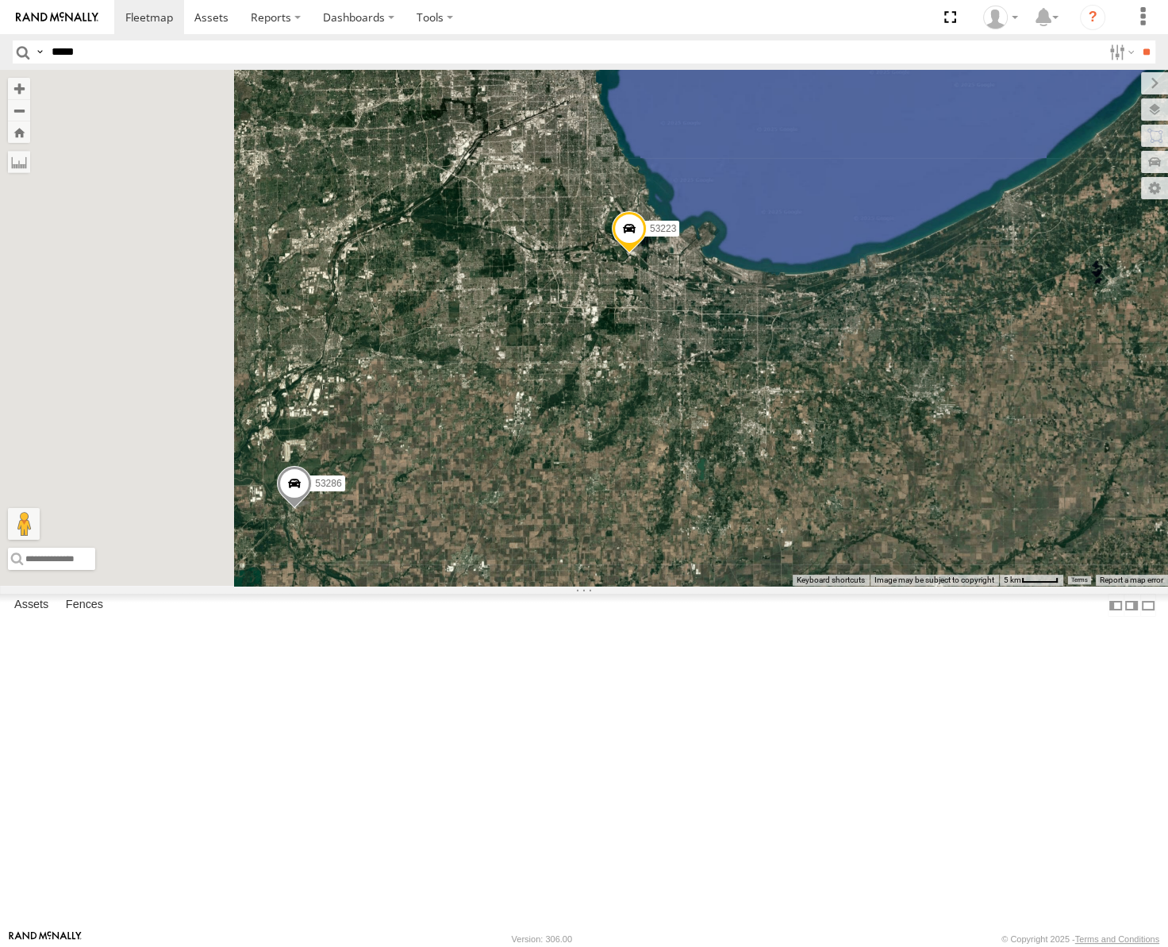
drag, startPoint x: 713, startPoint y: 595, endPoint x: 801, endPoint y: 517, distance: 117.5
click at [801, 517] on div "53263 53147 53223 53258 53133 53217 53137 53265 53241 53146 53271 53255 53151 5…" at bounding box center [584, 328] width 1168 height 516
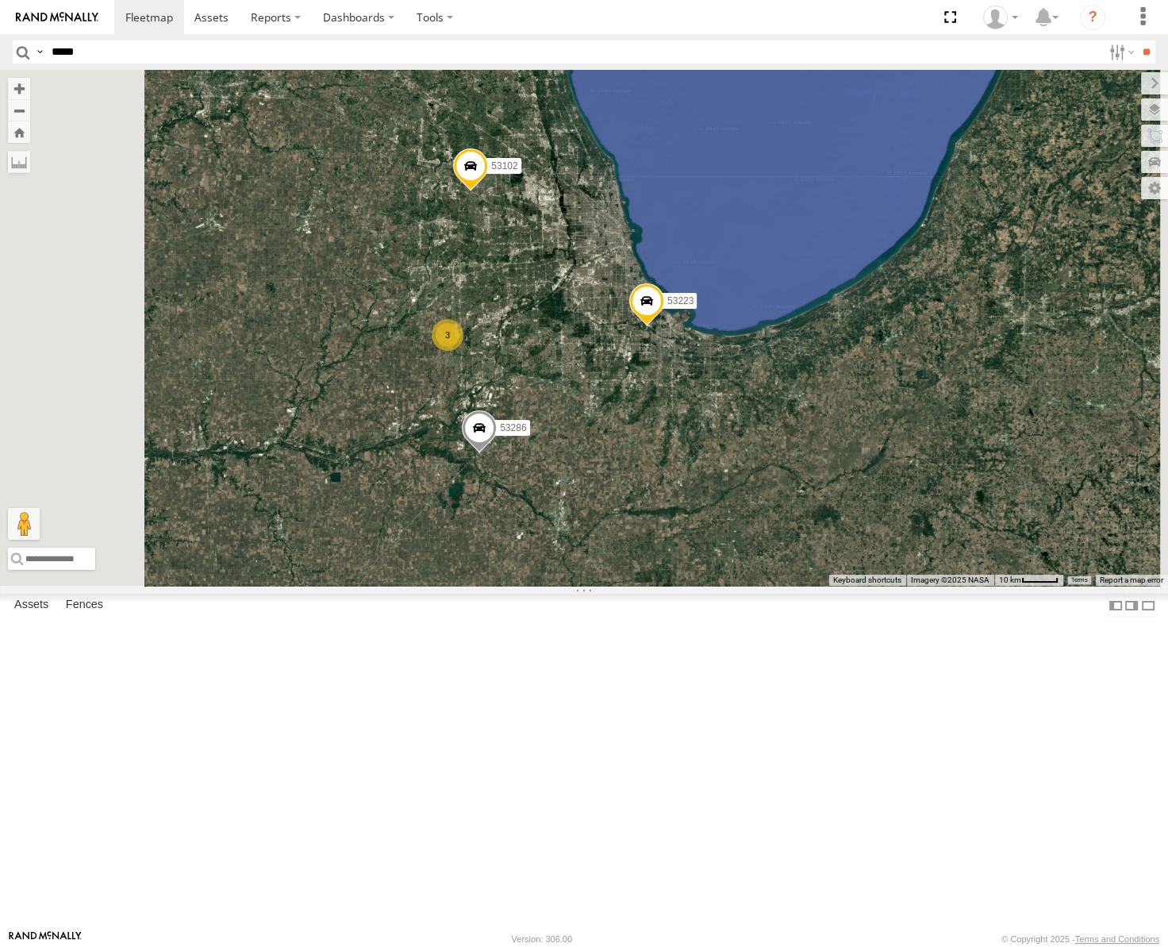
drag, startPoint x: 713, startPoint y: 546, endPoint x: 736, endPoint y: 557, distance: 24.8
click at [736, 557] on div "53263 53147 53223 53258 53133 53217 53137 53265 53241 53146 53271 53255 53151 5…" at bounding box center [584, 328] width 1168 height 516
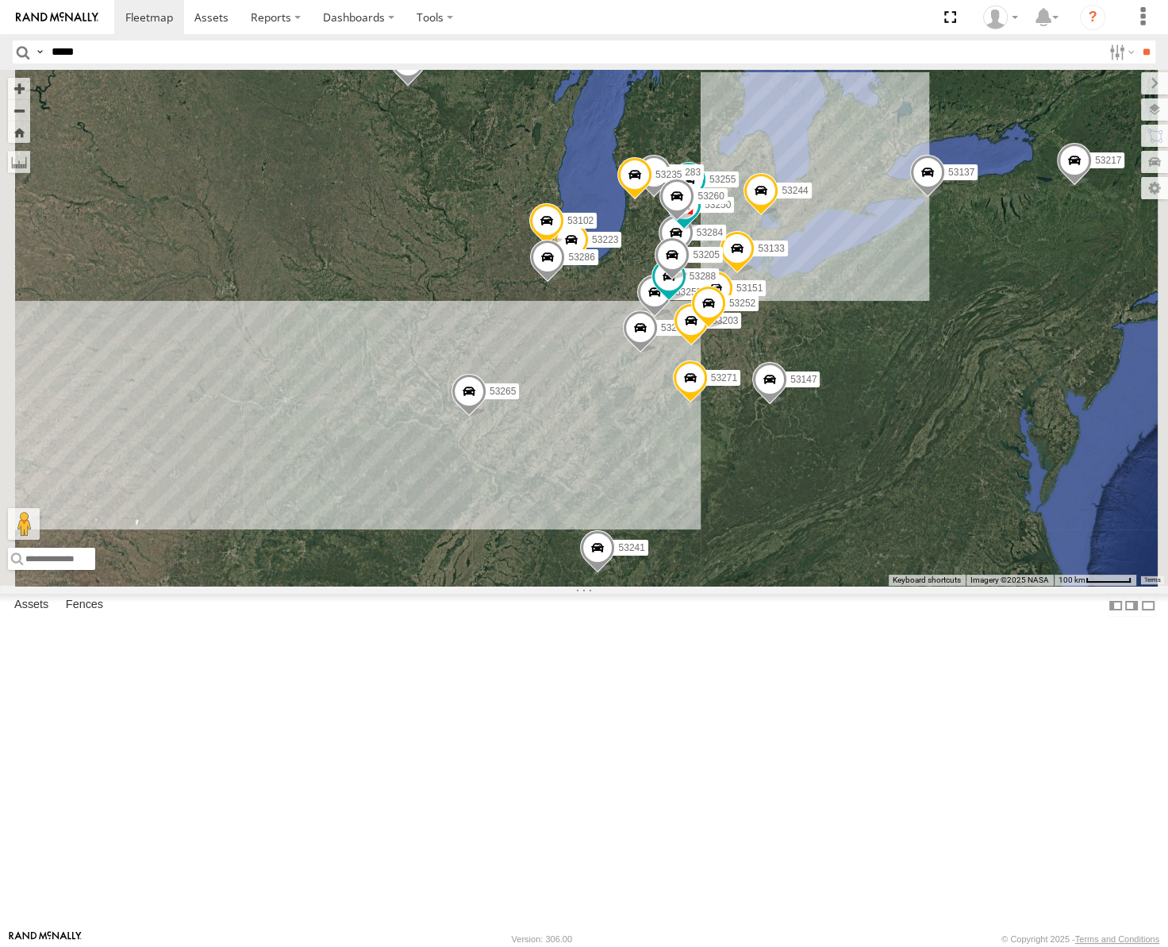
drag, startPoint x: 790, startPoint y: 331, endPoint x: 579, endPoint y: 453, distance: 244.6
click at [576, 457] on div "53263 53147 53223 53258 53133 53217 53137 53265 53241 53146 53271 53255 53151 5…" at bounding box center [584, 328] width 1168 height 516
drag, startPoint x: 834, startPoint y: 386, endPoint x: 713, endPoint y: 484, distance: 156.3
click at [713, 484] on div "53263 53147 53223 53258 53133 53217 53137 53265 53241 53146 53271 53255 53151 5…" at bounding box center [584, 328] width 1168 height 516
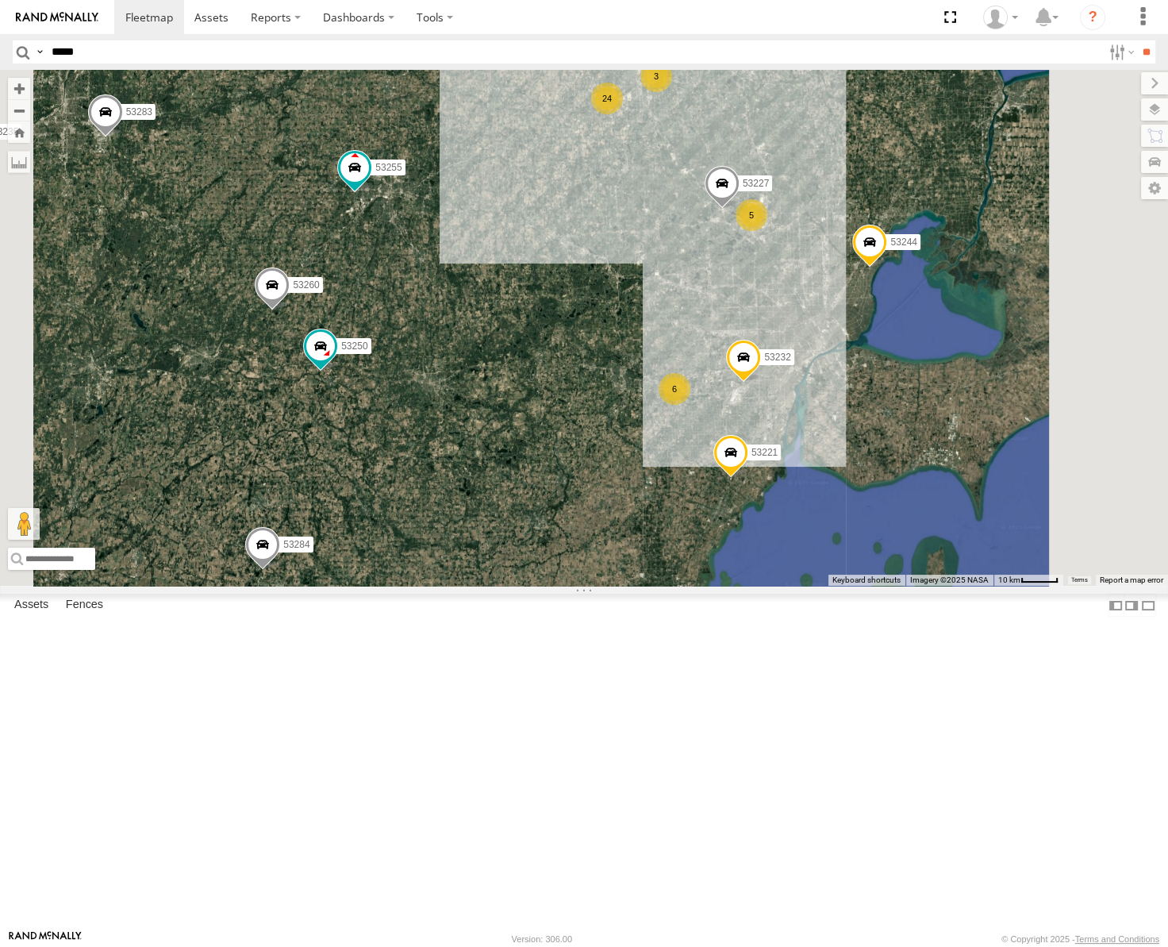
drag, startPoint x: 842, startPoint y: 423, endPoint x: 711, endPoint y: 437, distance: 131.6
click at [711, 437] on div "53147 53258 53217 53137 53265 53241 53146 53263 53255 53230 53151 53250 53203 5…" at bounding box center [584, 328] width 1168 height 516
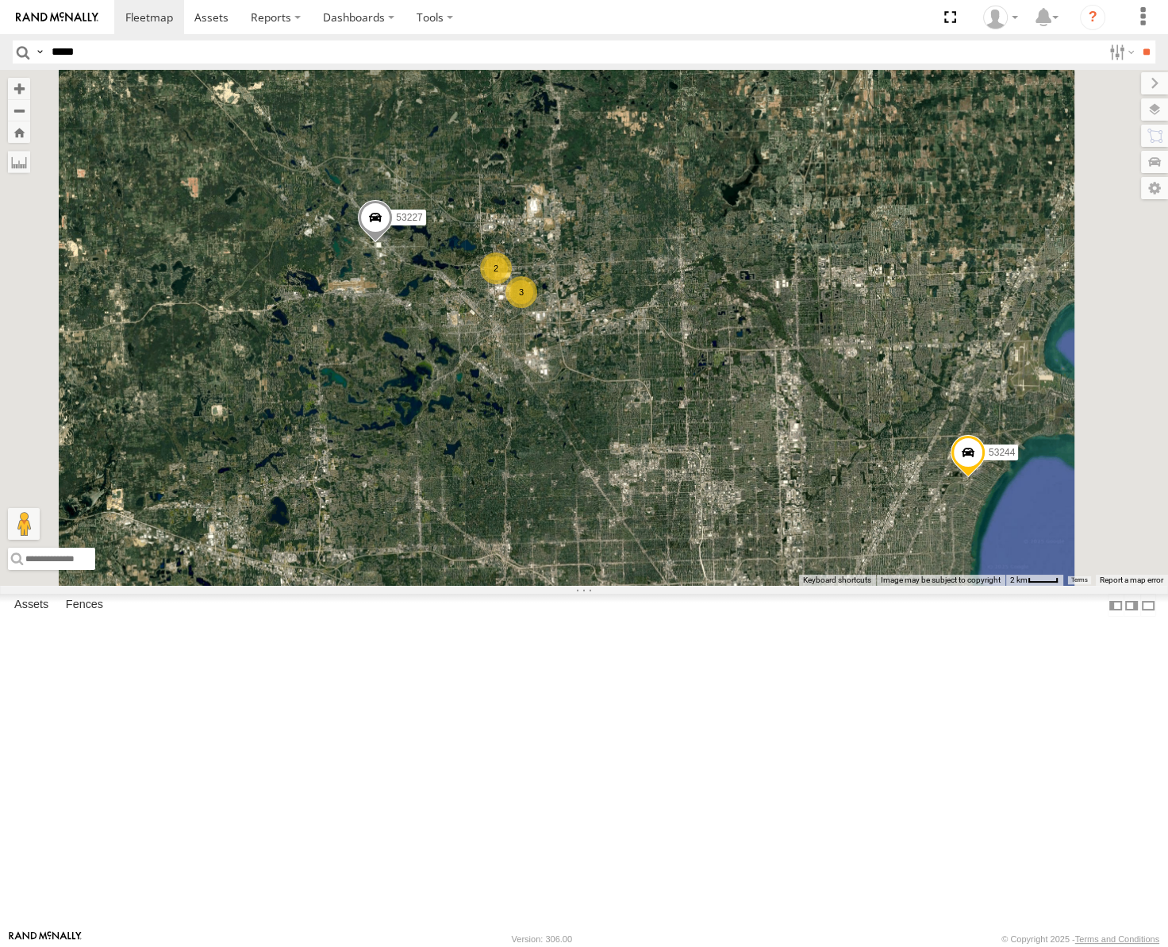
drag, startPoint x: 690, startPoint y: 617, endPoint x: 748, endPoint y: 407, distance: 218.4
click at [748, 407] on div "53147 53258 53217 53137 53265 53241 53146 53263 53255 53230 53151 53250 53203 5…" at bounding box center [584, 328] width 1168 height 516
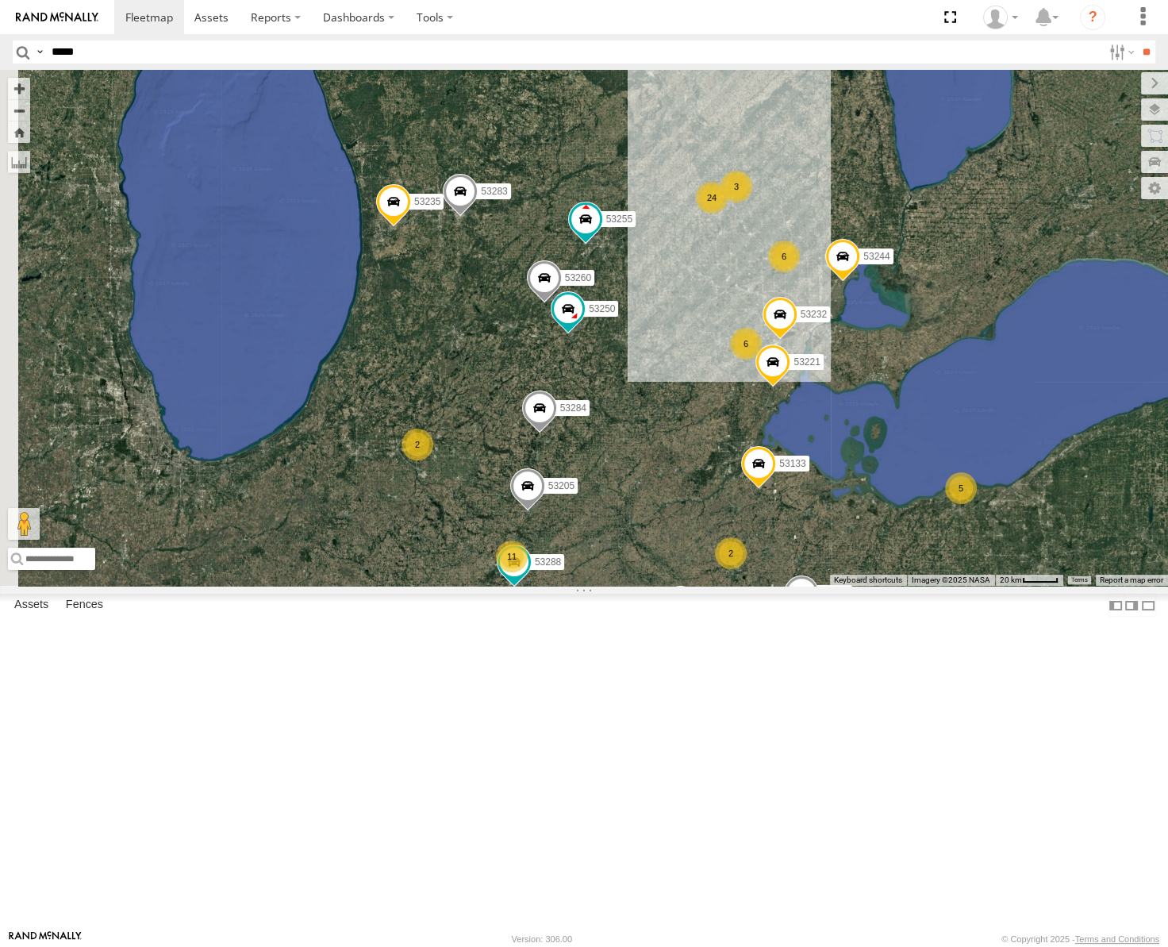
drag, startPoint x: 676, startPoint y: 310, endPoint x: 874, endPoint y: 440, distance: 236.2
click at [874, 440] on div "53147 53258 53217 53137 53265 53241 53146 53263 53255 53230 53151 53250 53203 5…" at bounding box center [584, 328] width 1168 height 516
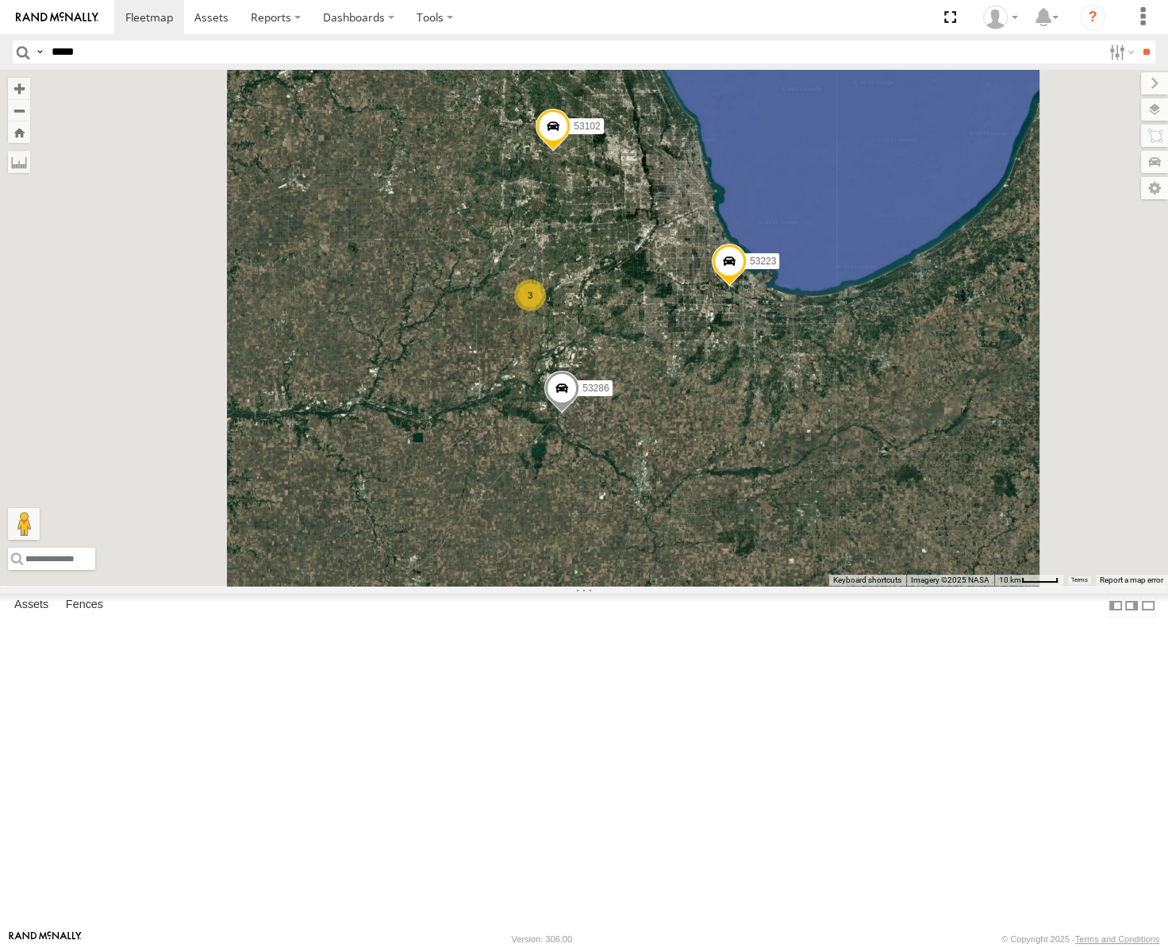
drag, startPoint x: 698, startPoint y: 383, endPoint x: 729, endPoint y: 413, distance: 43.8
click at [729, 413] on div "53223 53284 53147 53258 53217 53137 53265 53241 53146 53271 53263 53255 53151 5…" at bounding box center [584, 328] width 1168 height 516
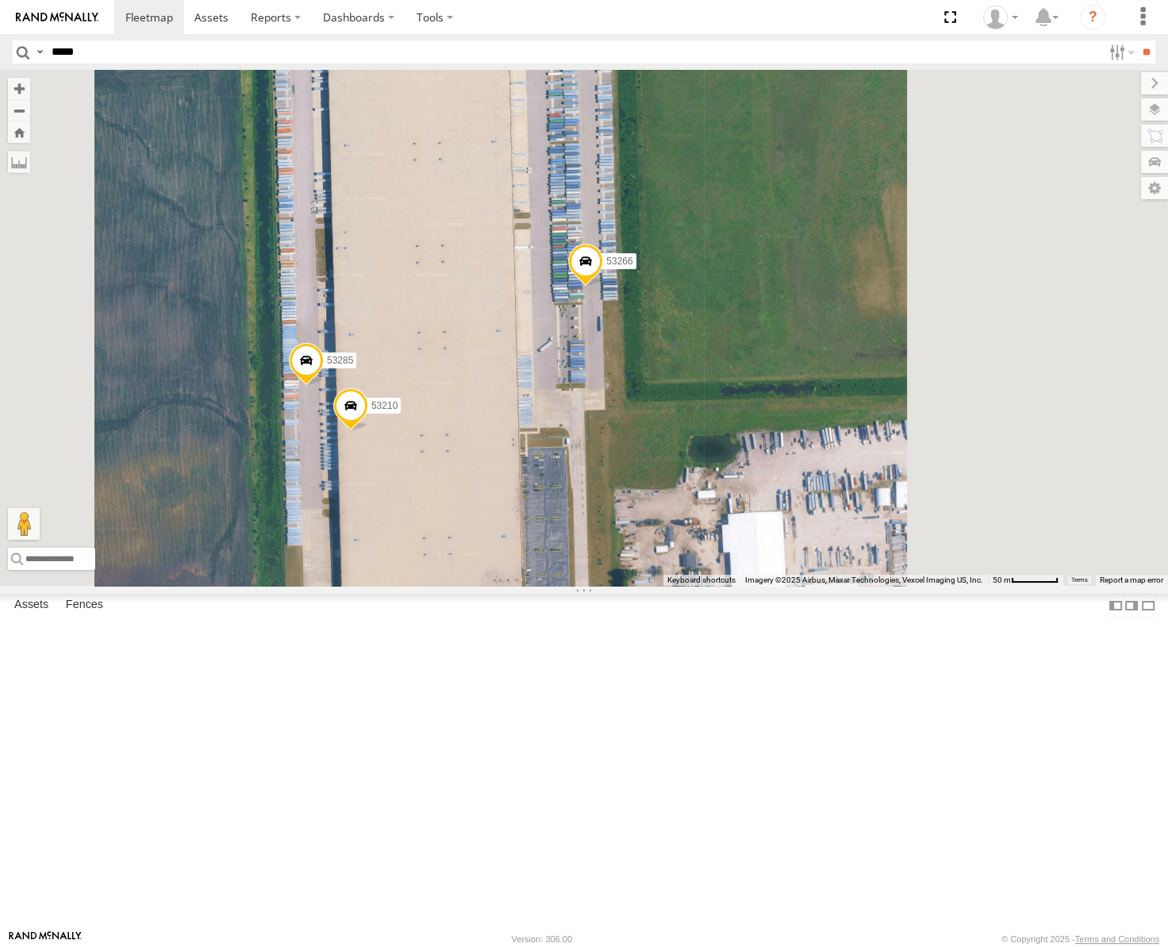
drag, startPoint x: 825, startPoint y: 563, endPoint x: 752, endPoint y: 592, distance: 79.1
click at [752, 586] on div "53223 53284 53147 53258 53217 53137 53265 53241 53146 53271 53263 53255 53151 5…" at bounding box center [584, 328] width 1168 height 516
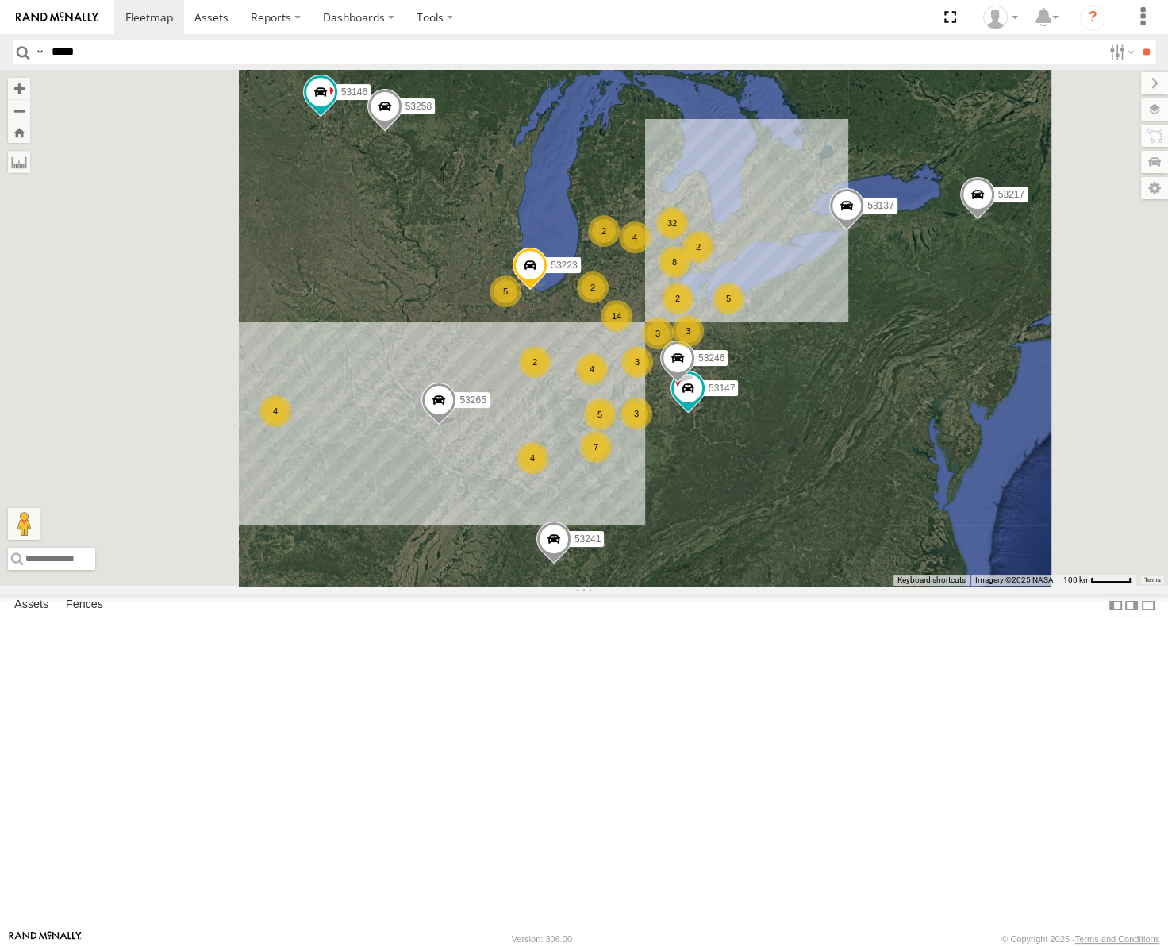
drag, startPoint x: 591, startPoint y: 476, endPoint x: 700, endPoint y: 521, distance: 117.8
click at [700, 521] on div "32 5 4 14 8 3 4 53147 5 4 53223 3 5 53246 3 7 53258 3 2 4 2 53217 2 53137 2 532…" at bounding box center [584, 328] width 1168 height 516
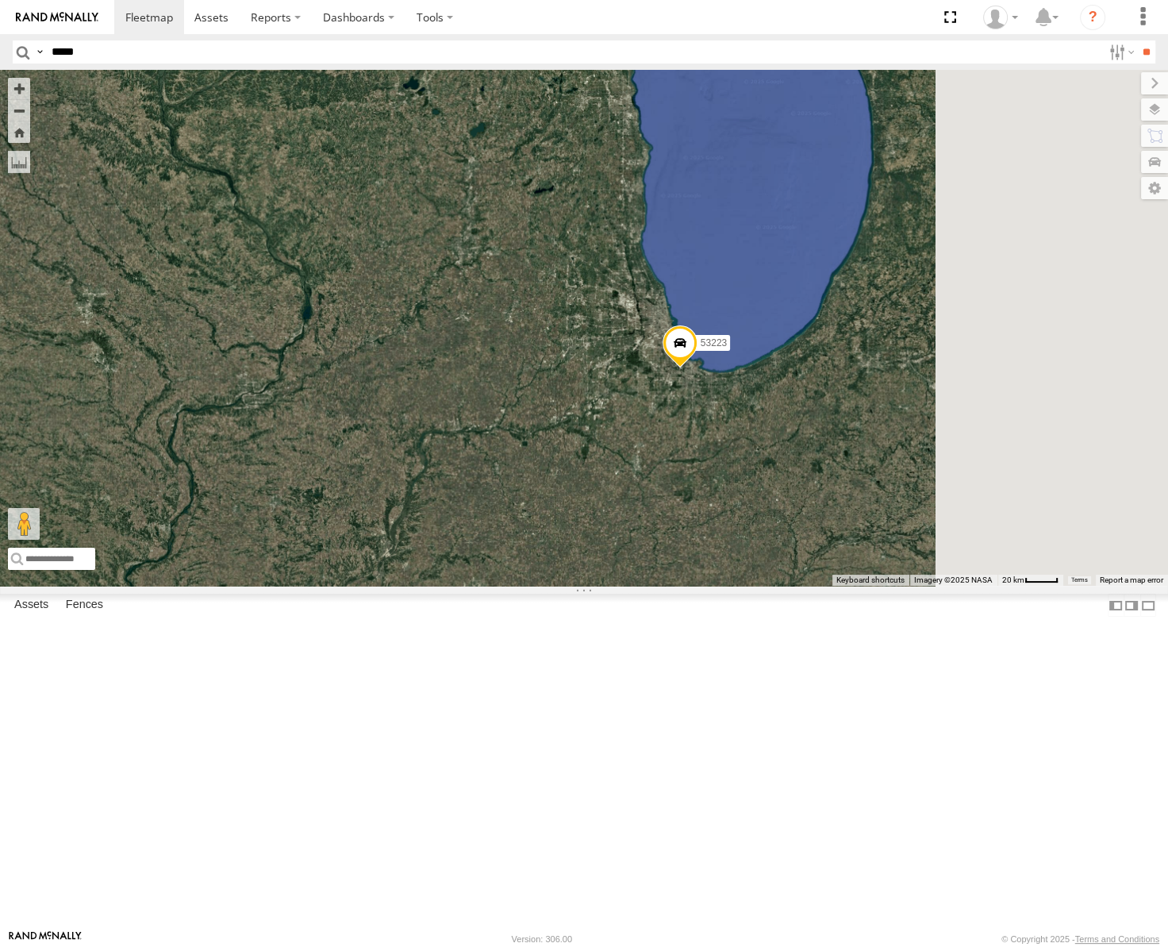
drag, startPoint x: 689, startPoint y: 491, endPoint x: 587, endPoint y: 482, distance: 102.0
click at [528, 484] on div "53147 53223 53246 53258 53217 53137 53265 53241 53146" at bounding box center [584, 328] width 1168 height 516
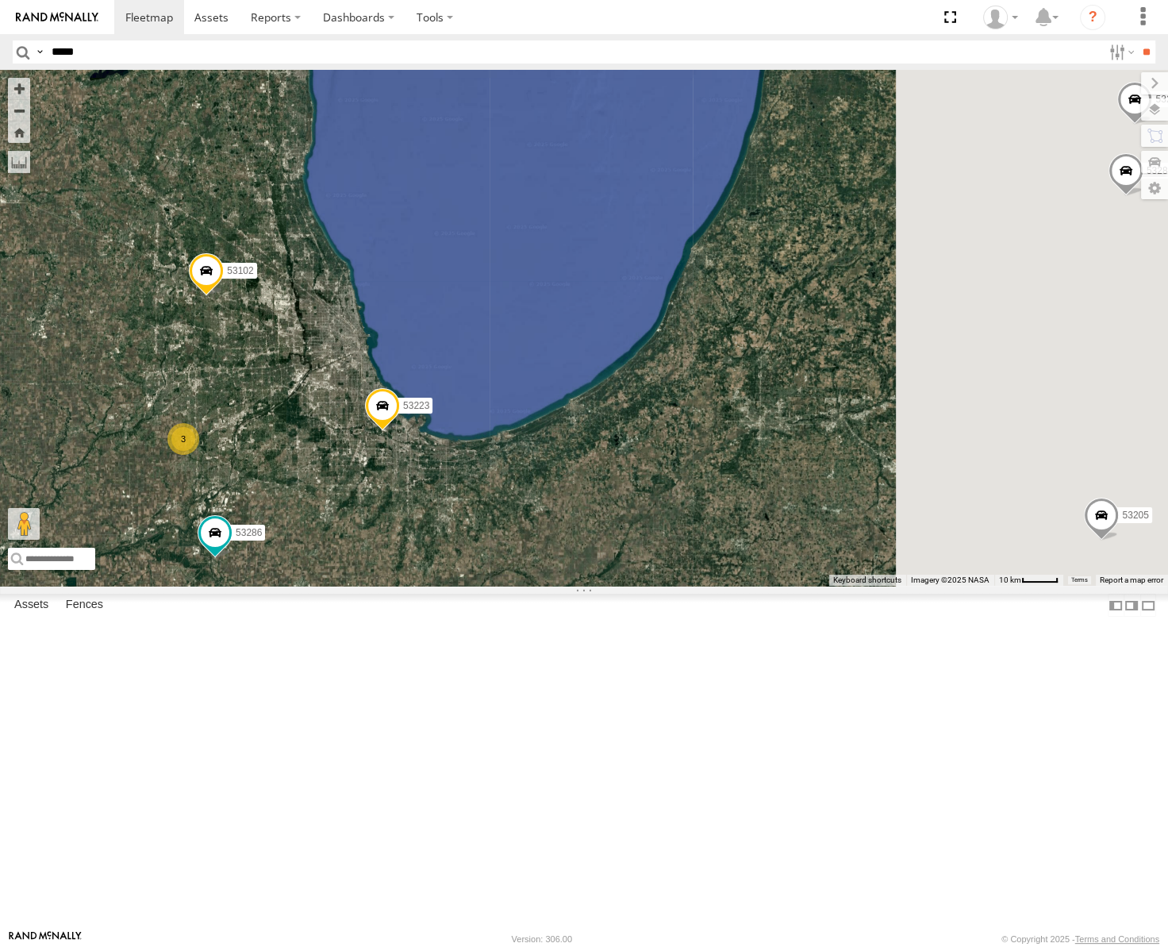
drag, startPoint x: 764, startPoint y: 590, endPoint x: 468, endPoint y: 640, distance: 300.4
click at [468, 586] on div "53147 53223 53246 53258 53217 53137 53265 53241 53146 53263 53102 53286 53260 5…" at bounding box center [584, 328] width 1168 height 516
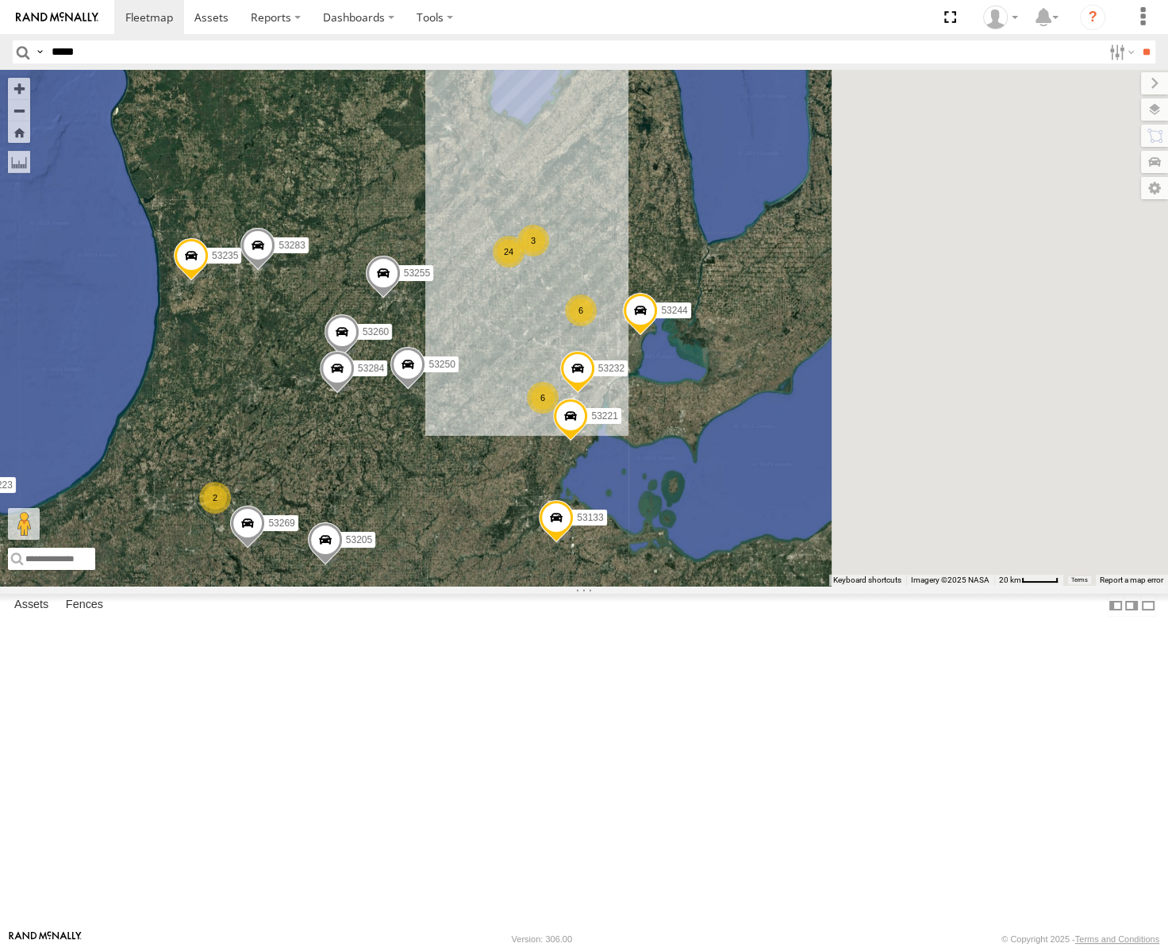
drag, startPoint x: 627, startPoint y: 598, endPoint x: 459, endPoint y: 594, distance: 168.3
click at [459, 586] on div "53147 53223 53246 53258 53217 53137 53265 53241 53146 53263 53102 53286 53260 5…" at bounding box center [584, 328] width 1168 height 516
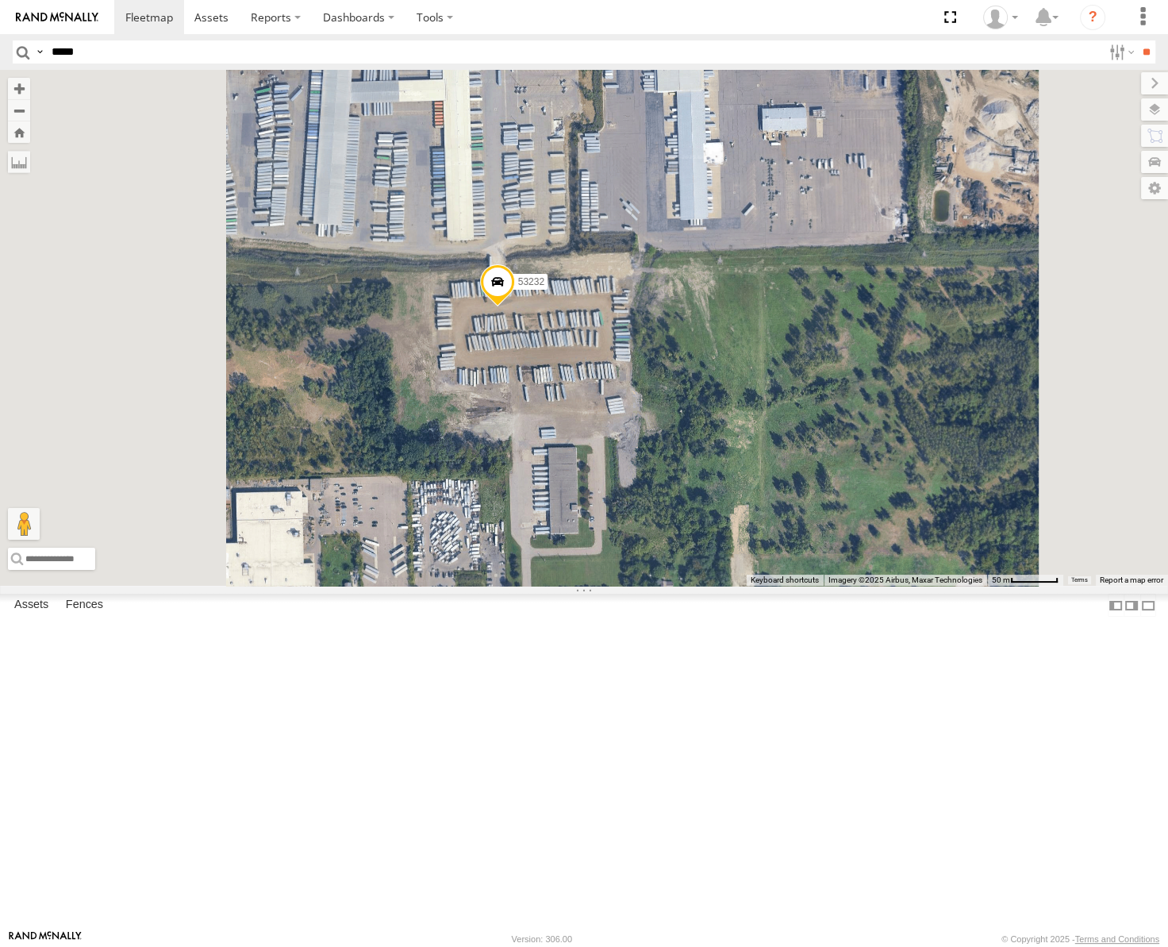
drag, startPoint x: 667, startPoint y: 402, endPoint x: 746, endPoint y: 382, distance: 81.0
click at [746, 382] on div "53147 53223 53246 53258 53217 53137 53265 53241 53146 53263 53102 53286 53260 5…" at bounding box center [584, 328] width 1168 height 516
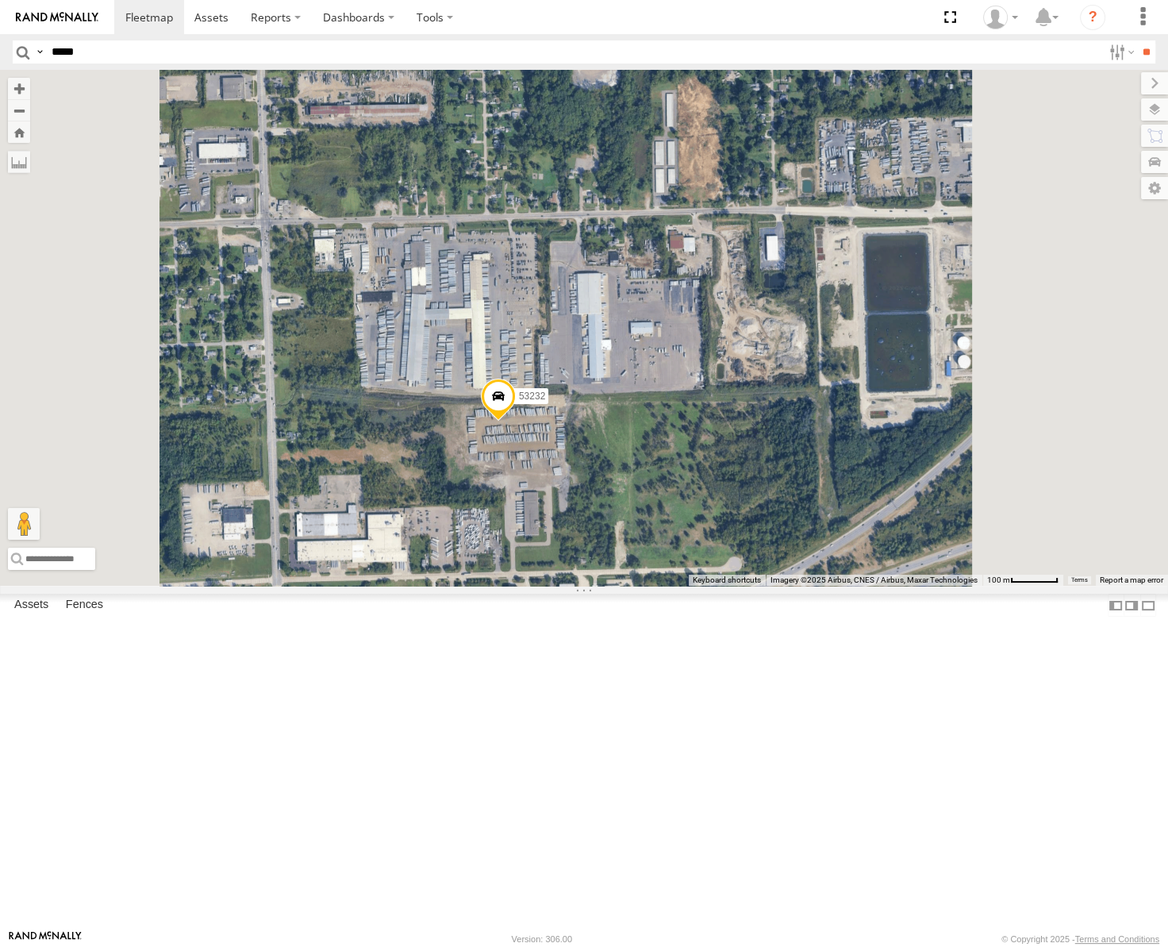
drag, startPoint x: 785, startPoint y: 372, endPoint x: 755, endPoint y: 521, distance: 151.4
click at [755, 521] on div "53147 53223 53246 53258 53217 53137 53265 53241 53146 53263 53102 53286 53260 5…" at bounding box center [584, 328] width 1168 height 516
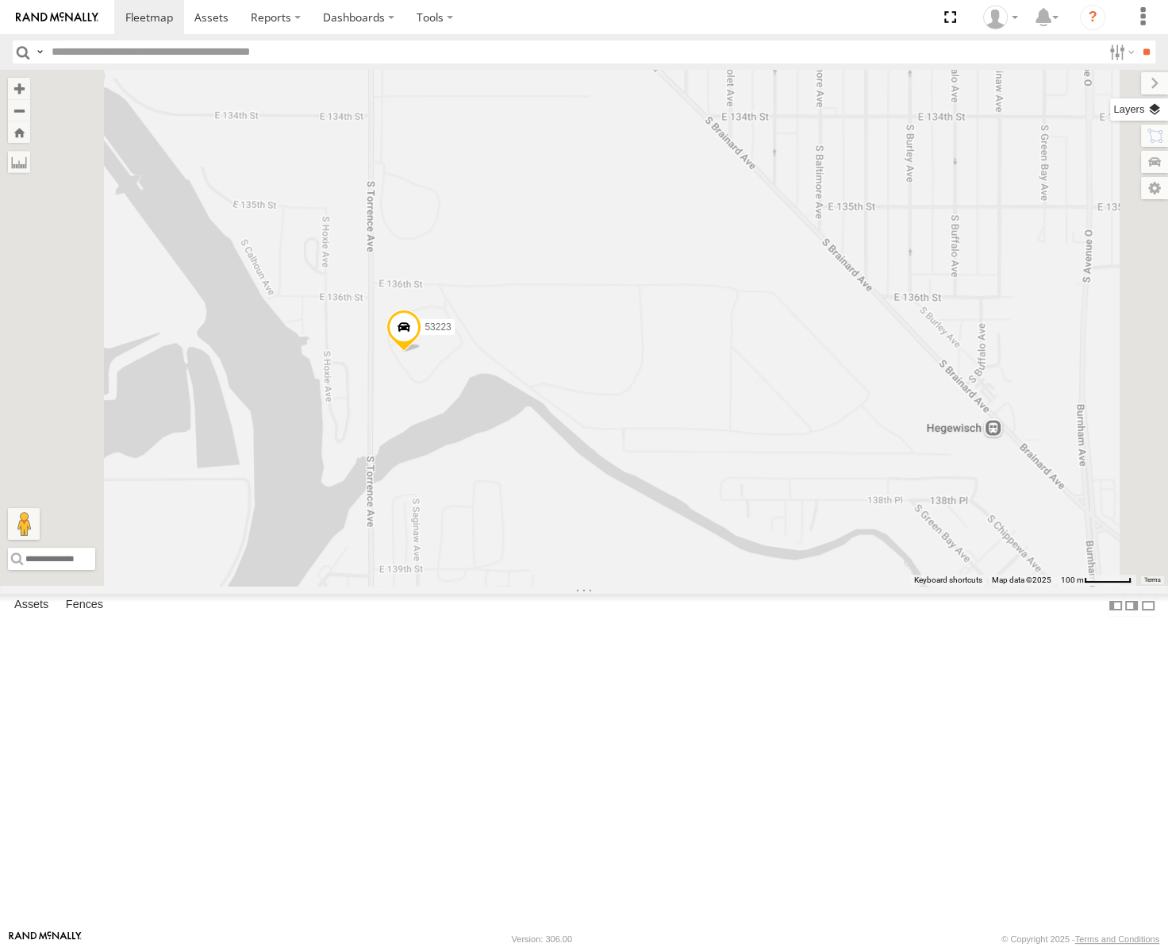
click at [1150, 106] on label at bounding box center [1139, 109] width 58 height 22
click at [0, 0] on span "Basemaps" at bounding box center [0, 0] width 0 height 0
click at [0, 0] on span "Satellite" at bounding box center [0, 0] width 0 height 0
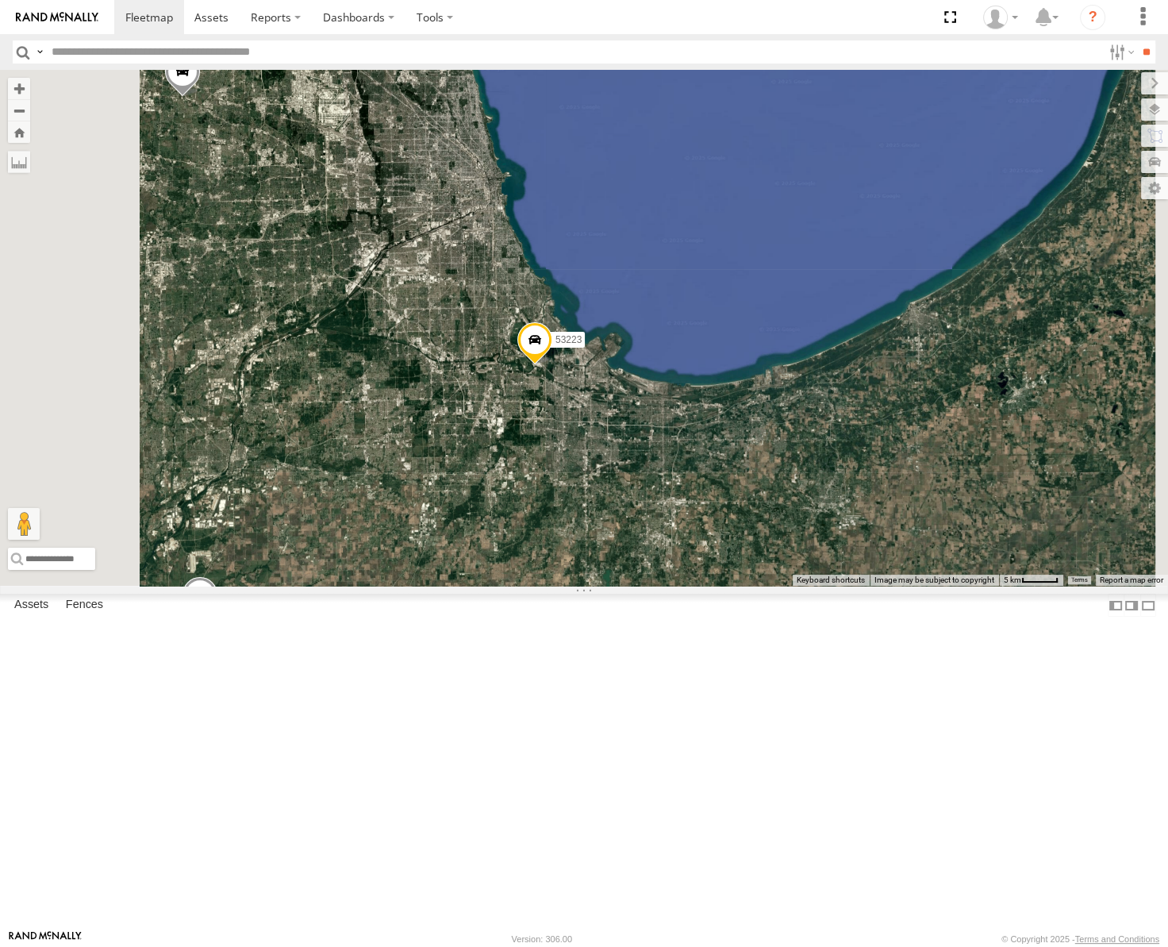
drag, startPoint x: 593, startPoint y: 569, endPoint x: 897, endPoint y: 568, distance: 304.0
click at [897, 568] on div "53147 53223 53246 53258 53217 53260 53137 53265 53241 53146 53286" at bounding box center [584, 328] width 1168 height 516
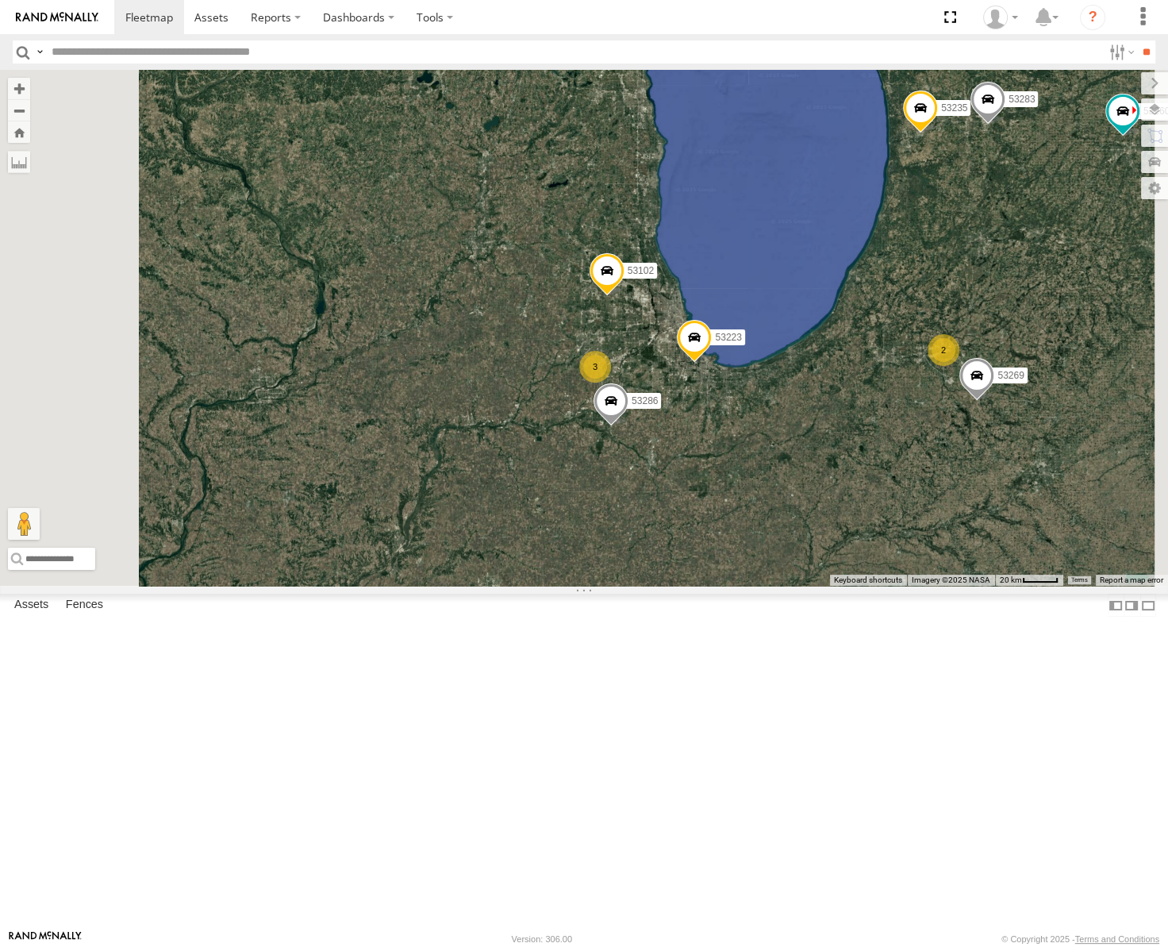
drag, startPoint x: 594, startPoint y: 631, endPoint x: 633, endPoint y: 609, distance: 44.8
click at [621, 586] on div "53147 53223 53246 53258 53217 53260 53137 53265 53241 53146 53102 53286 53263 2…" at bounding box center [584, 328] width 1168 height 516
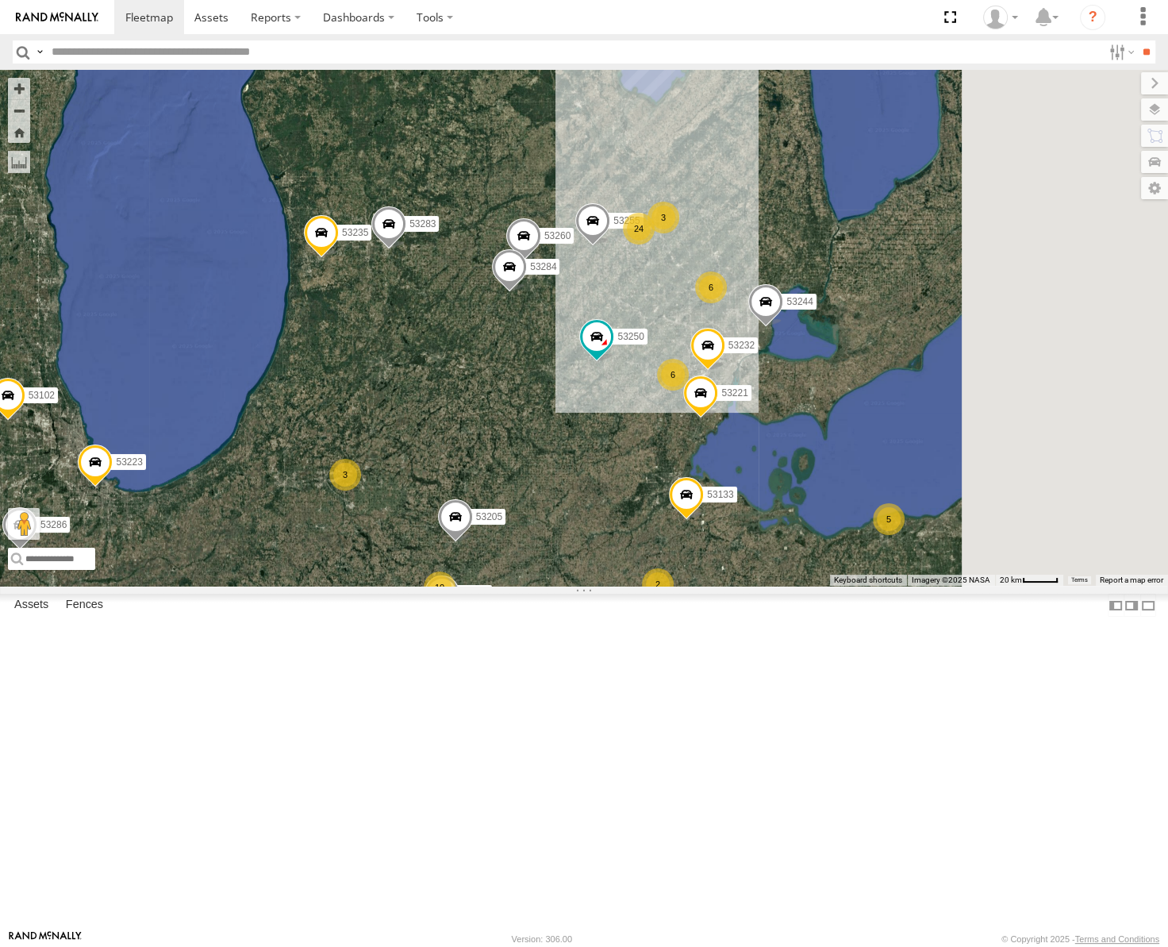
drag, startPoint x: 776, startPoint y: 364, endPoint x: 666, endPoint y: 496, distance: 171.8
click at [667, 499] on div "53223 53246 53258 53217 53137 53265 53241 53146 53271 53147 53255 53230 53151 5…" at bounding box center [584, 328] width 1168 height 516
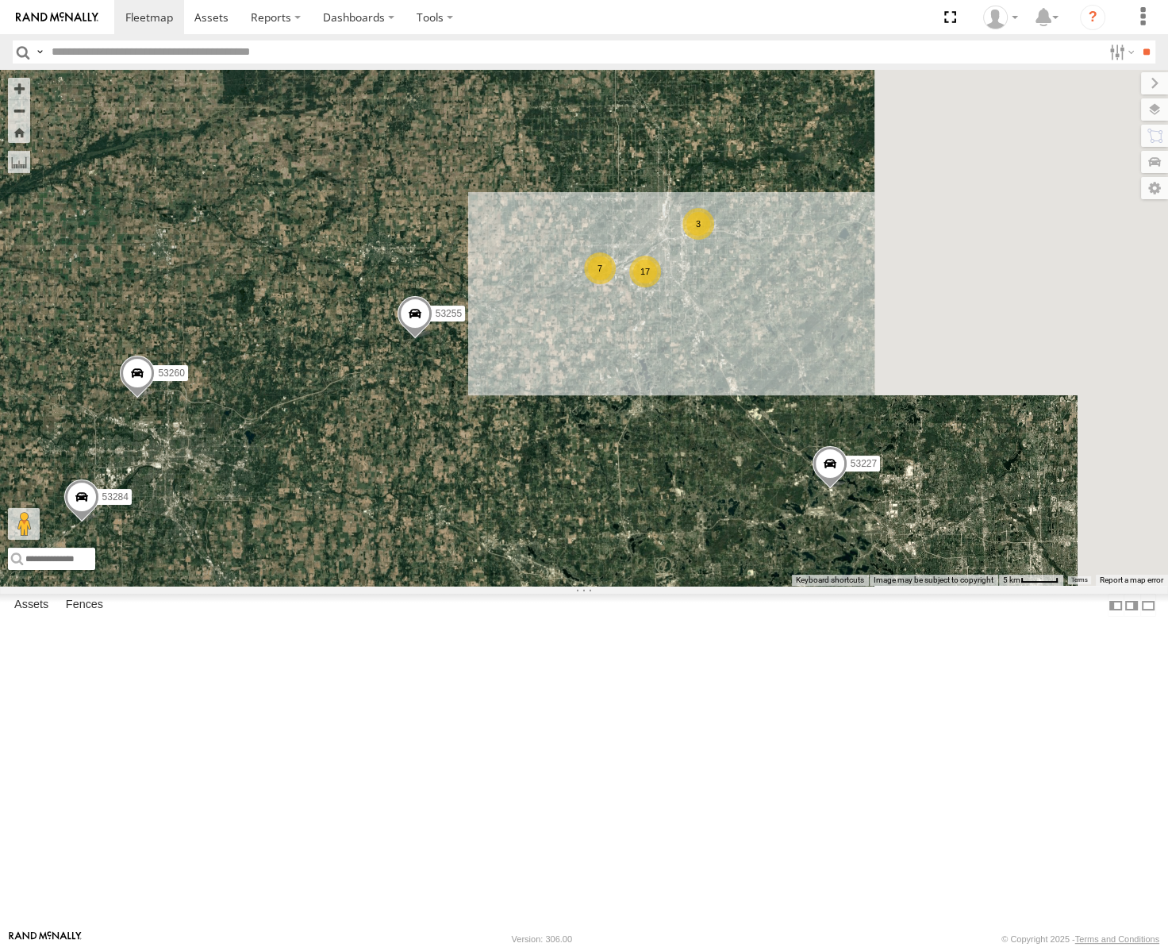
drag, startPoint x: 873, startPoint y: 505, endPoint x: 656, endPoint y: 580, distance: 229.4
click at [656, 581] on div "53223 53246 53258 53217 53137 53265 53241 53146 53271 53147 53255 53230 53151 5…" at bounding box center [584, 328] width 1168 height 516
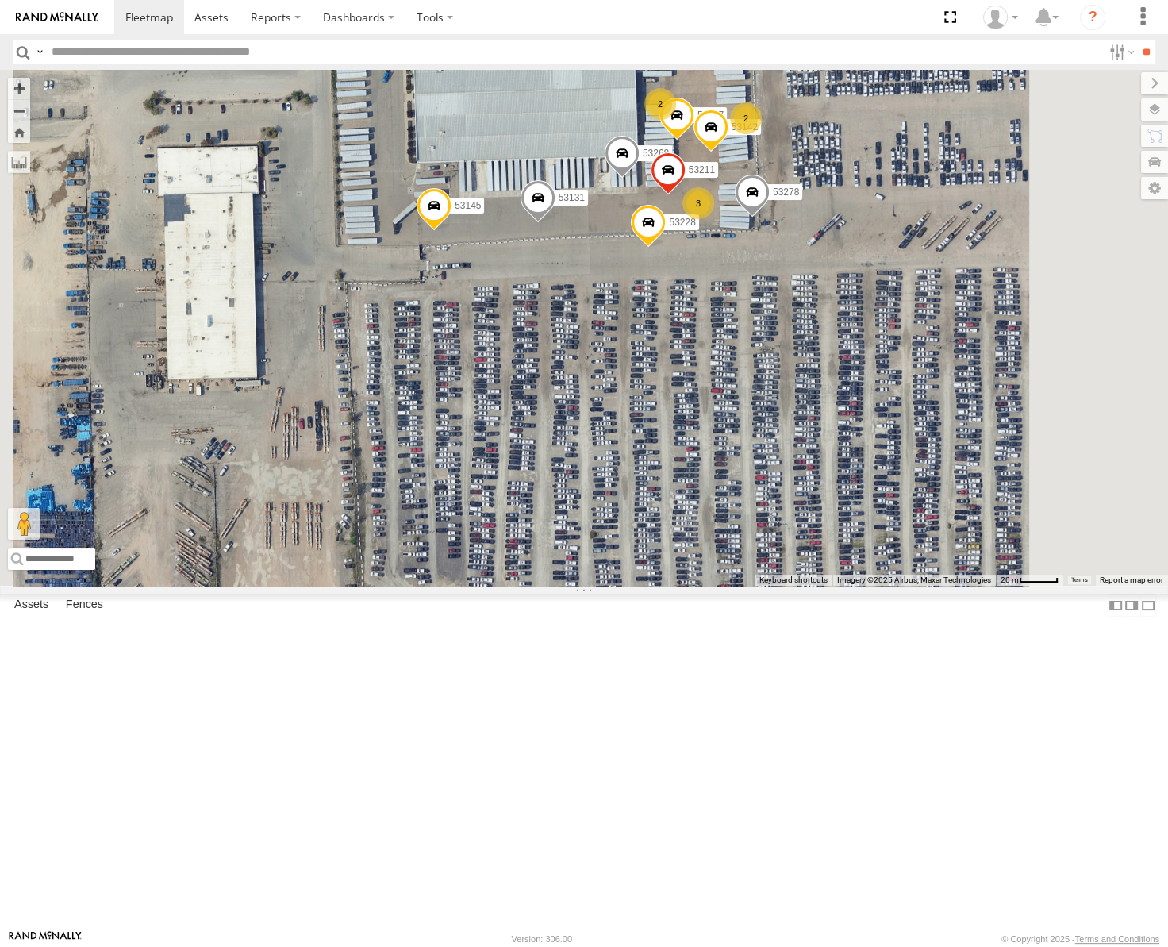
drag, startPoint x: 790, startPoint y: 287, endPoint x: 698, endPoint y: 330, distance: 101.9
click at [698, 330] on div "53223 53246 53258 53217 53137 53265 53241 53146 53271 53147 53255 53230 53151 5…" at bounding box center [584, 328] width 1168 height 516
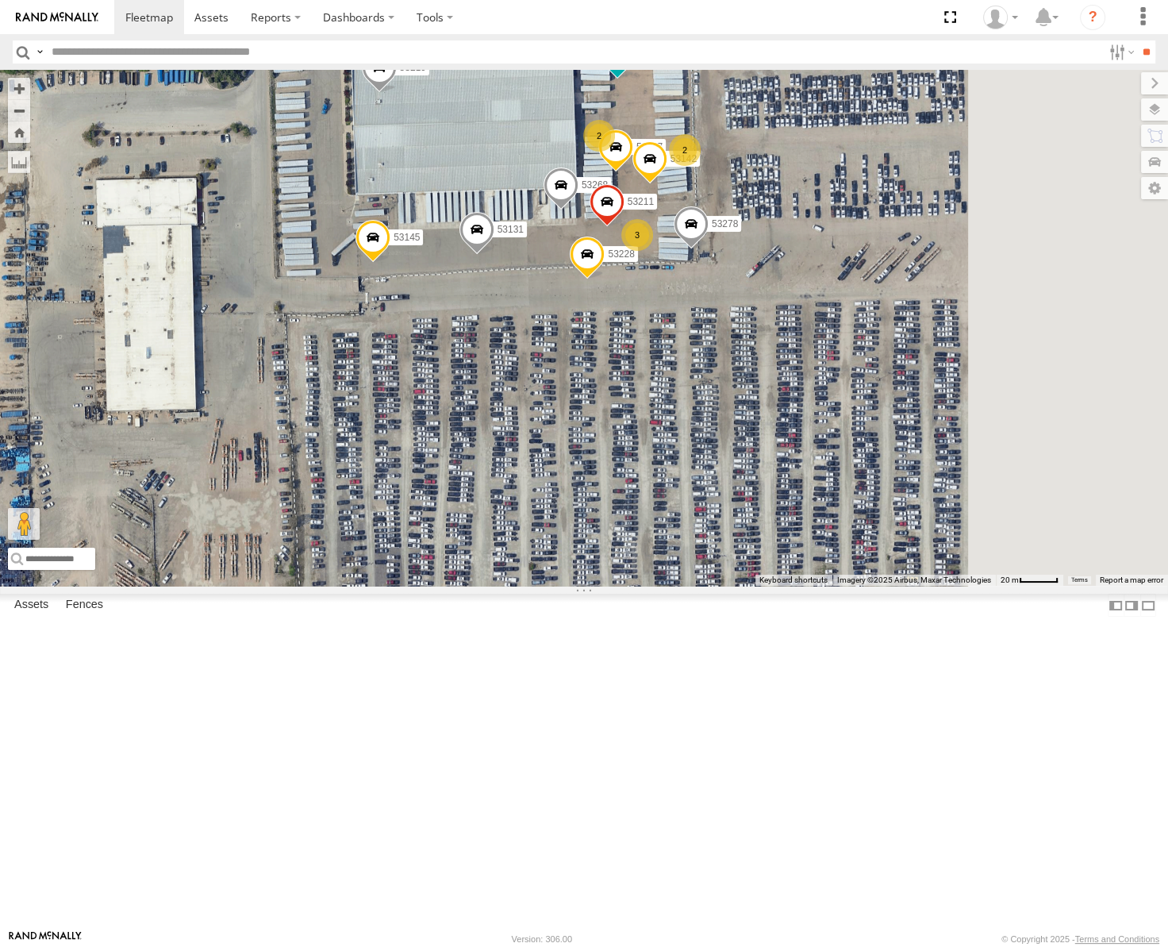
drag, startPoint x: 766, startPoint y: 317, endPoint x: 671, endPoint y: 385, distance: 116.7
click at [671, 385] on div "53223 53246 53258 53217 53137 53265 53241 53146 53271 53147 53255 53230 53151 5…" at bounding box center [584, 328] width 1168 height 516
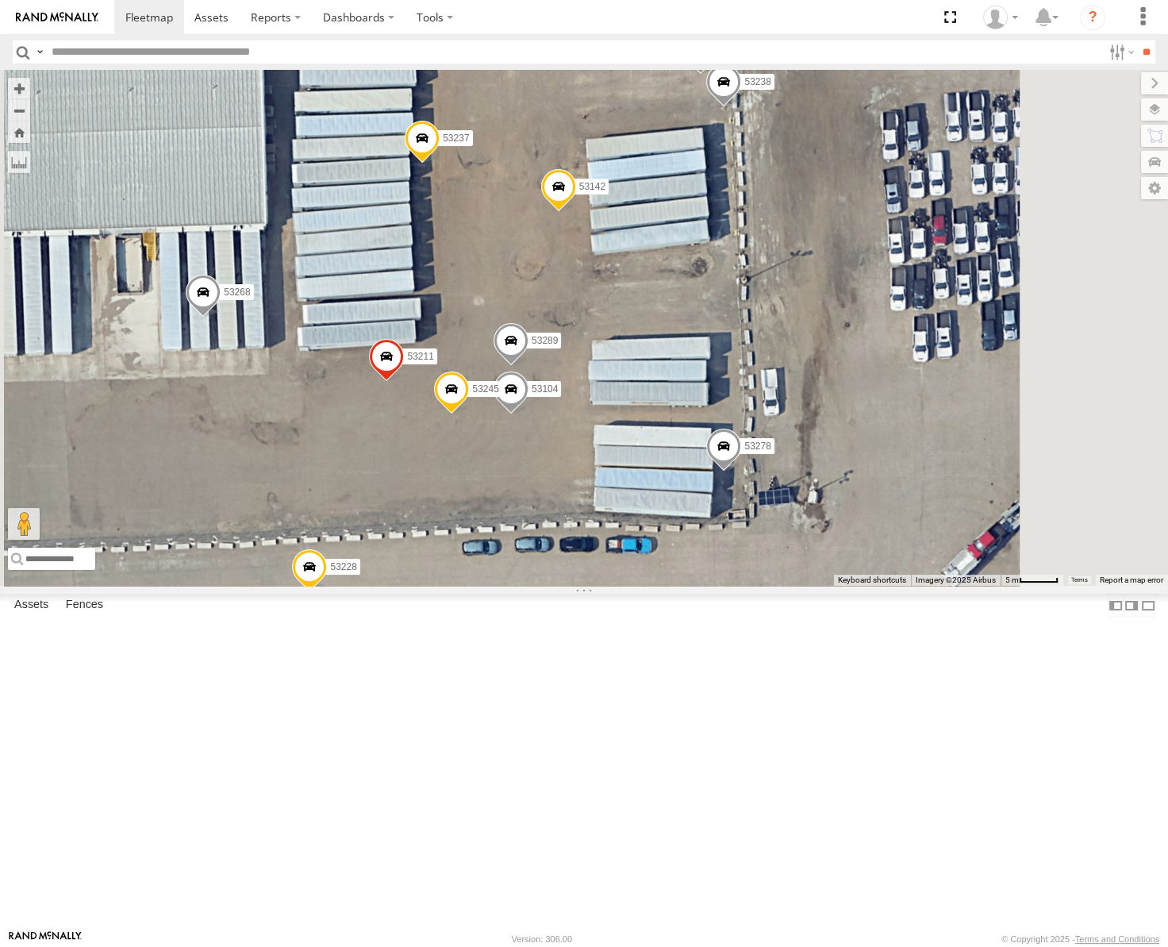
drag, startPoint x: 728, startPoint y: 287, endPoint x: 628, endPoint y: 505, distance: 240.1
click at [628, 504] on div "53223 53246 53258 53217 53137 53265 53241 53146 53271 53147 53255 53230 53151 5…" at bounding box center [584, 328] width 1168 height 516
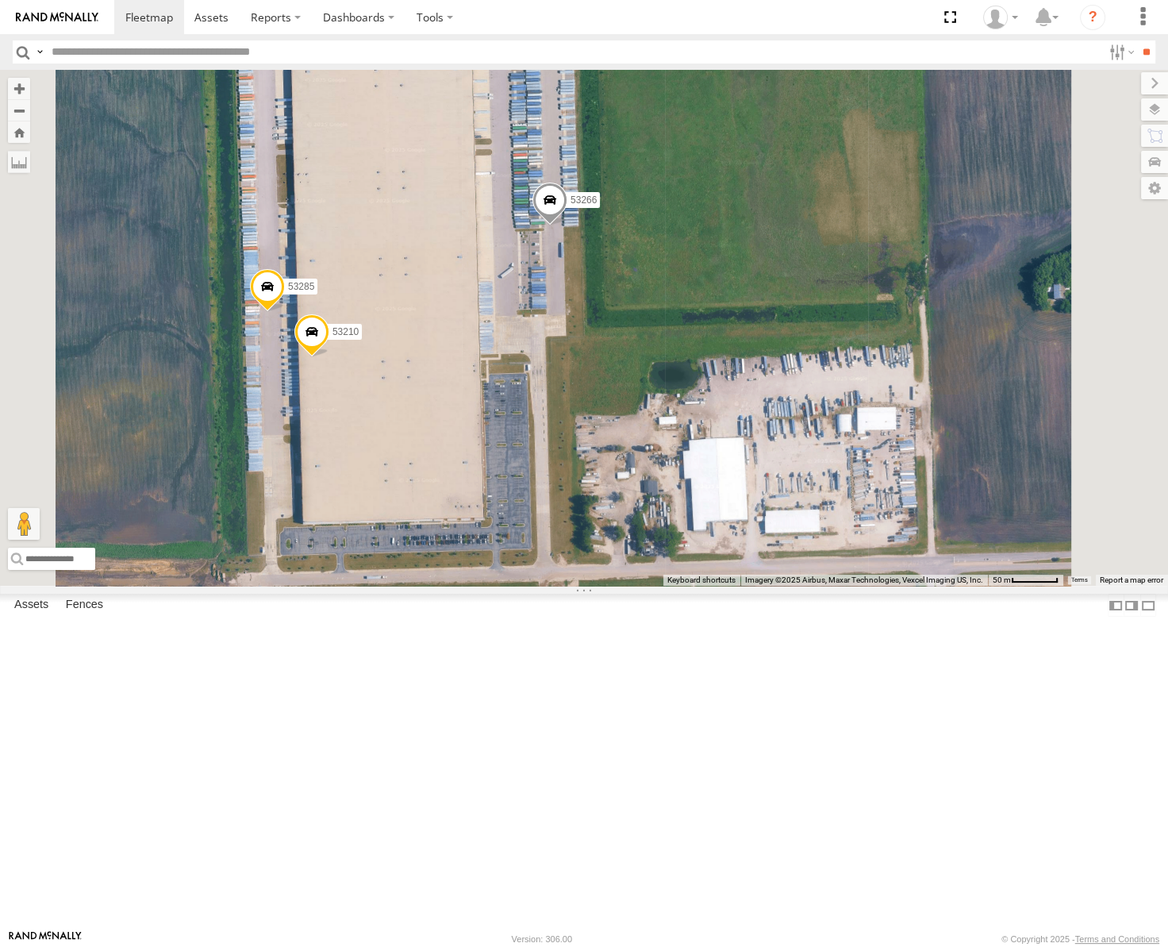
click at [567, 226] on span at bounding box center [550, 204] width 35 height 43
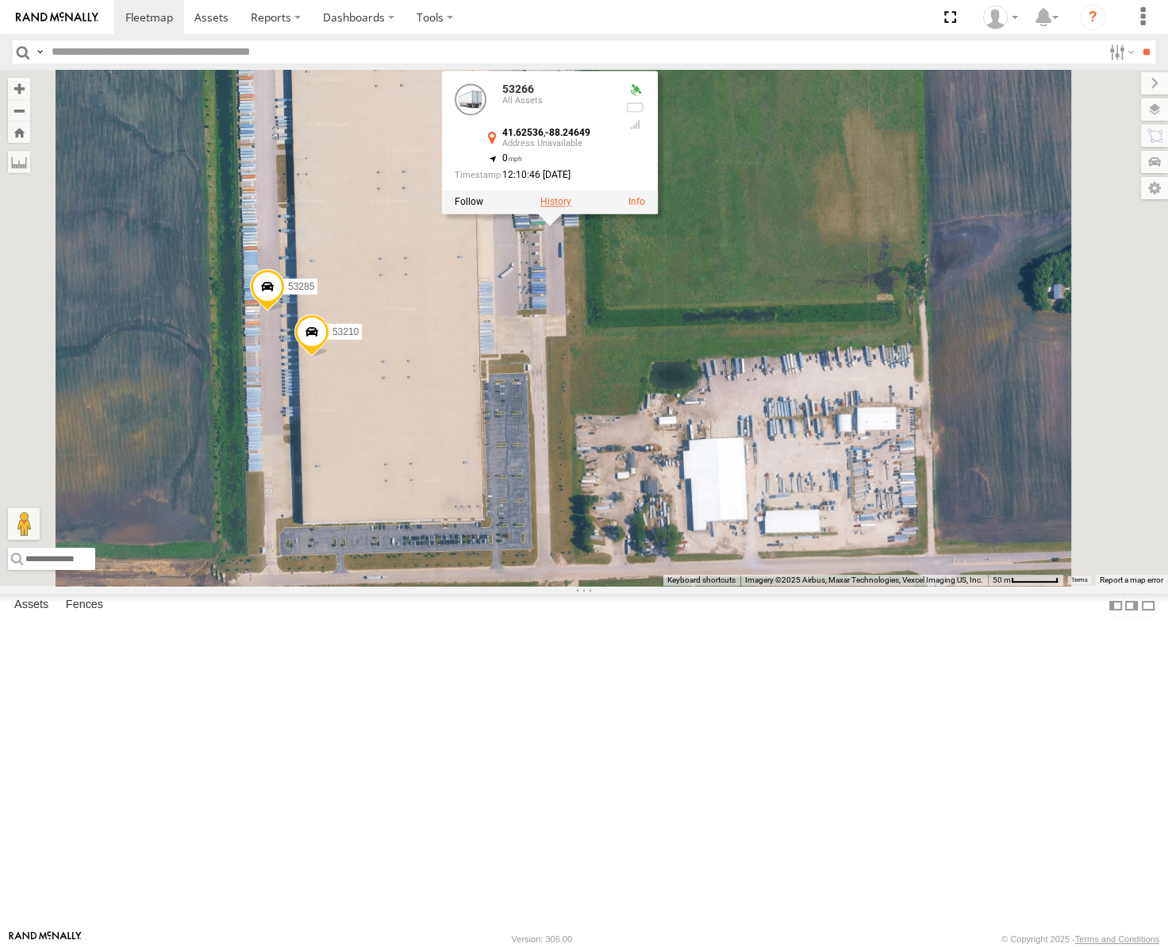
click at [571, 208] on label at bounding box center [555, 202] width 31 height 11
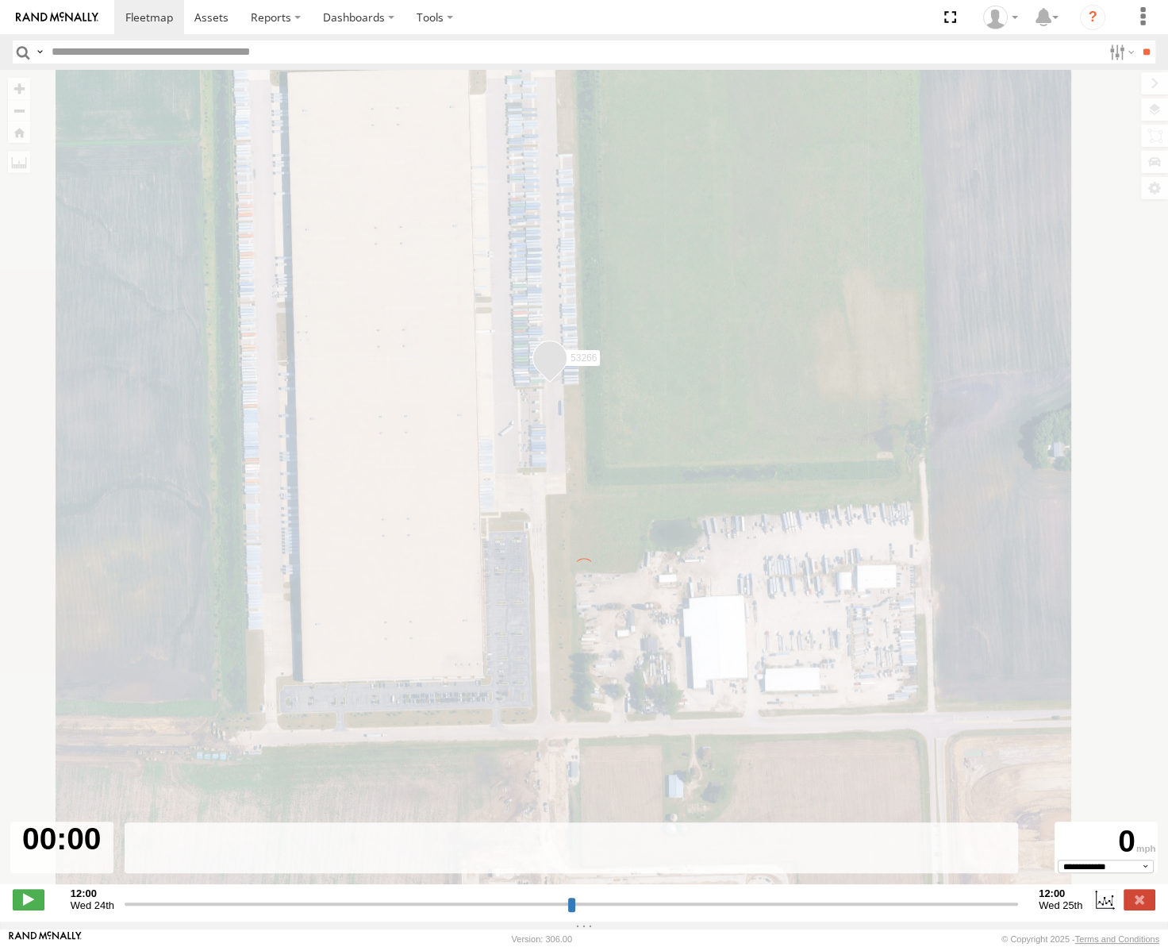
type input "**********"
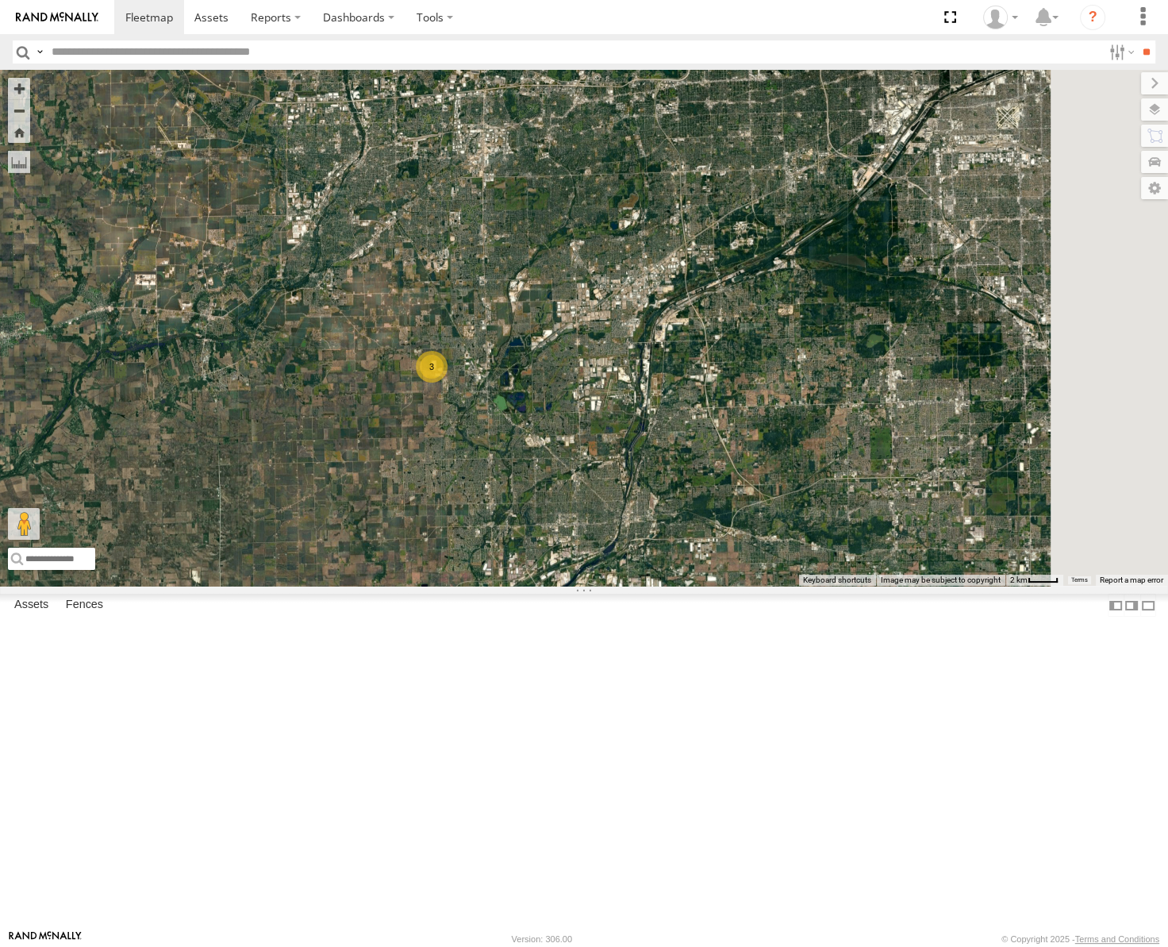
drag, startPoint x: 986, startPoint y: 503, endPoint x: 771, endPoint y: 492, distance: 216.2
click at [774, 495] on div "53223 53246 53258 53217 53137 53265 53241 53146 53102 53286 53253 53283 53235 3" at bounding box center [584, 328] width 1168 height 516
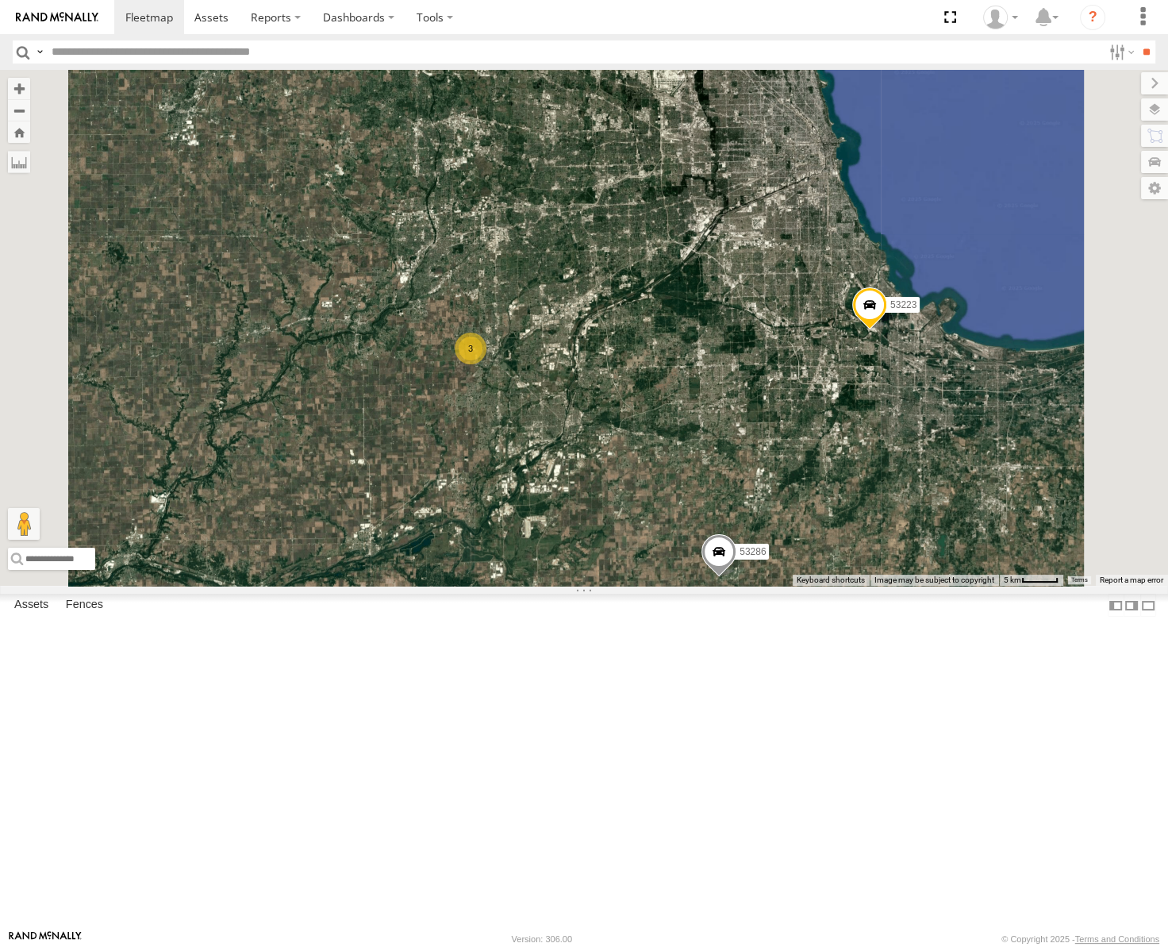
drag, startPoint x: 906, startPoint y: 555, endPoint x: 836, endPoint y: 640, distance: 109.4
click at [836, 586] on div "53223 53246 53258 53217 53137 53265 53241 53146 53102 53286 53253 53283 53235 3" at bounding box center [584, 328] width 1168 height 516
